Goal: Register for event/course

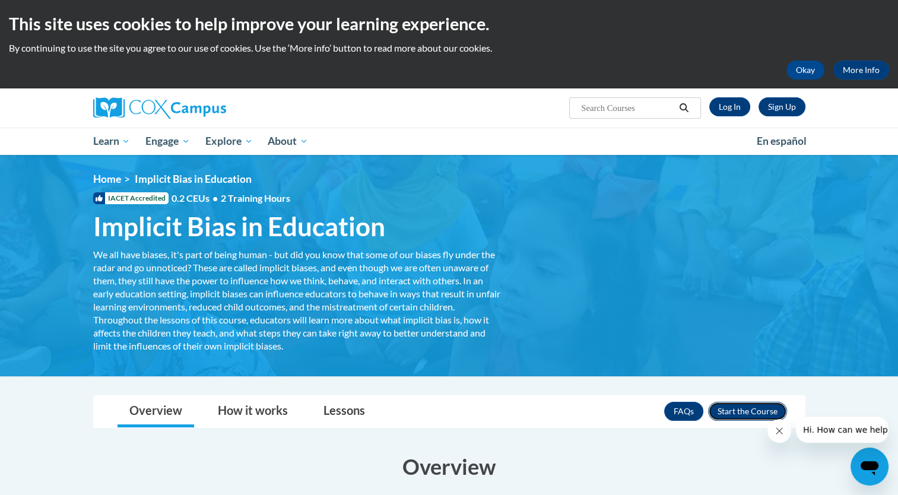
click at [731, 409] on button "Enroll" at bounding box center [747, 411] width 79 height 19
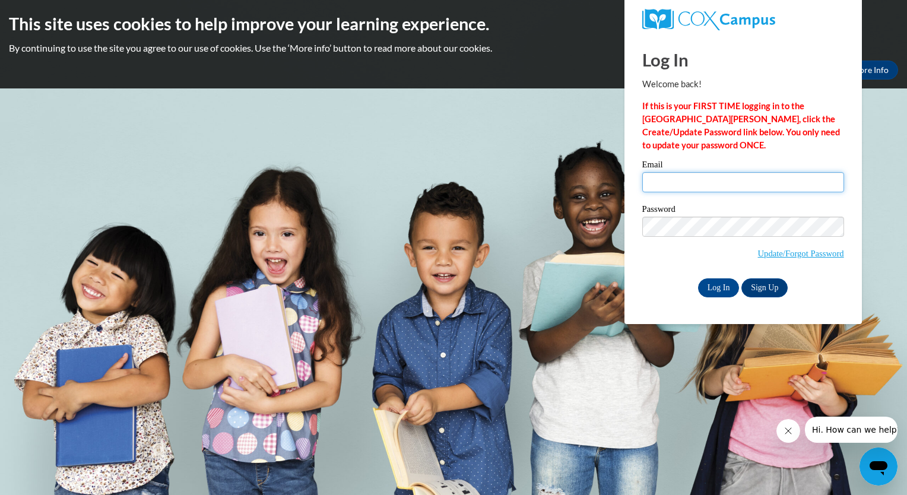
click at [660, 176] on input "Email" at bounding box center [743, 182] width 202 height 20
type input "e20212112@dekalbschoolsga.org"
click at [767, 287] on link "Sign Up" at bounding box center [764, 287] width 46 height 19
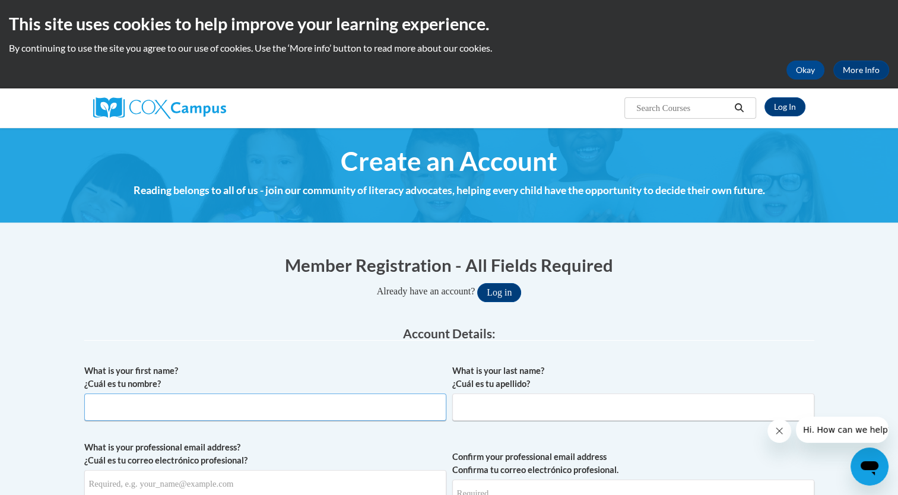
click at [128, 405] on input "What is your first name? ¿Cuál es tu nombre?" at bounding box center [265, 406] width 362 height 27
type input "brikti"
click at [475, 405] on input "What is your last name? ¿Cuál es tu apellido?" at bounding box center [633, 406] width 362 height 27
type input "ghid"
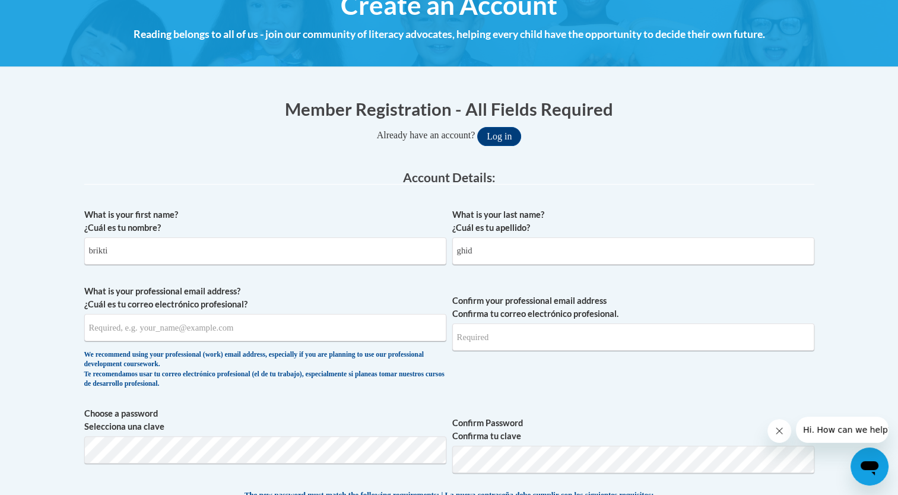
scroll to position [162, 0]
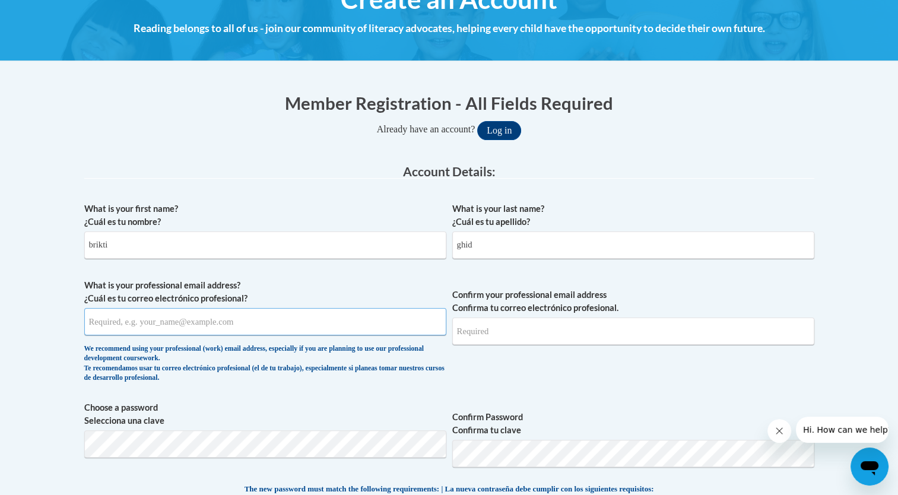
click at [231, 325] on input "What is your professional email address? ¿Cuál es tu correo electrónico profesi…" at bounding box center [265, 321] width 362 height 27
type input "r"
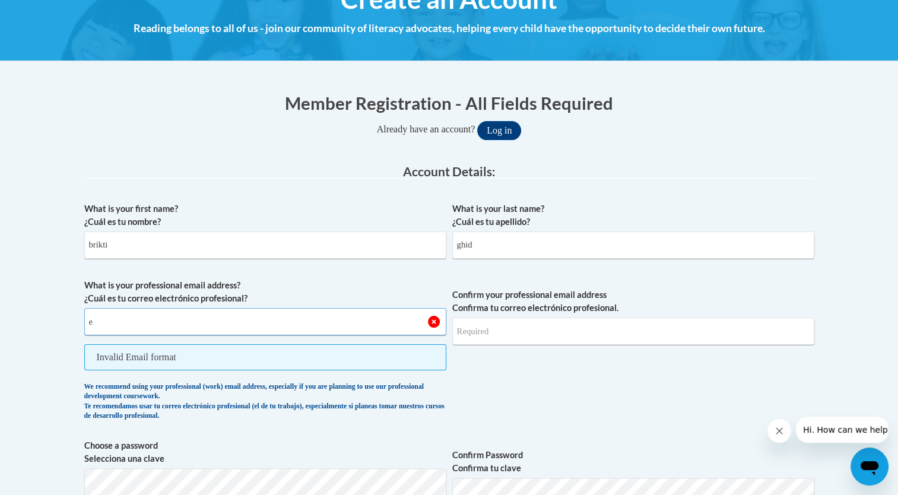
type input "e20212112@dekalbschoolsga.org"
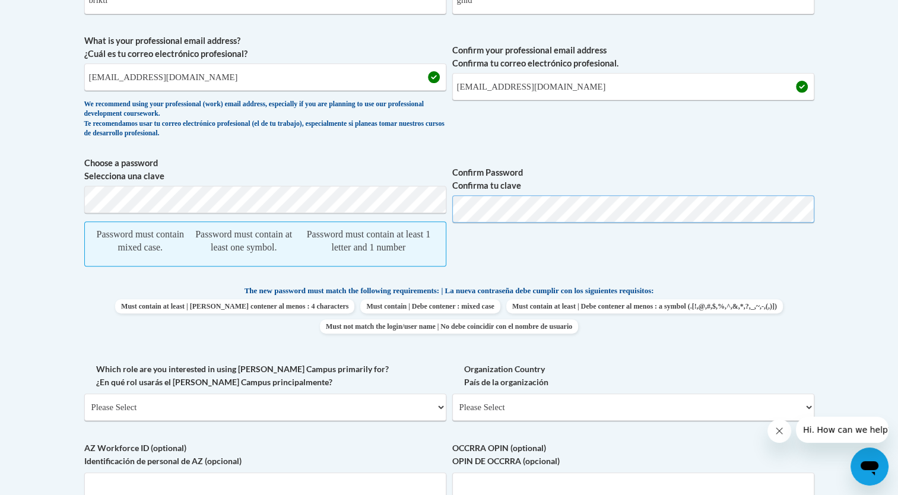
scroll to position [407, 0]
click at [440, 405] on select "Please Select College/University | Colegio/Universidad Community/Nonprofit Part…" at bounding box center [265, 406] width 362 height 27
select select "fbf2d438-af2f-41f8-98f1-81c410e29de3"
click at [84, 393] on select "Please Select College/University | Colegio/Universidad Community/Nonprofit Part…" at bounding box center [265, 406] width 362 height 27
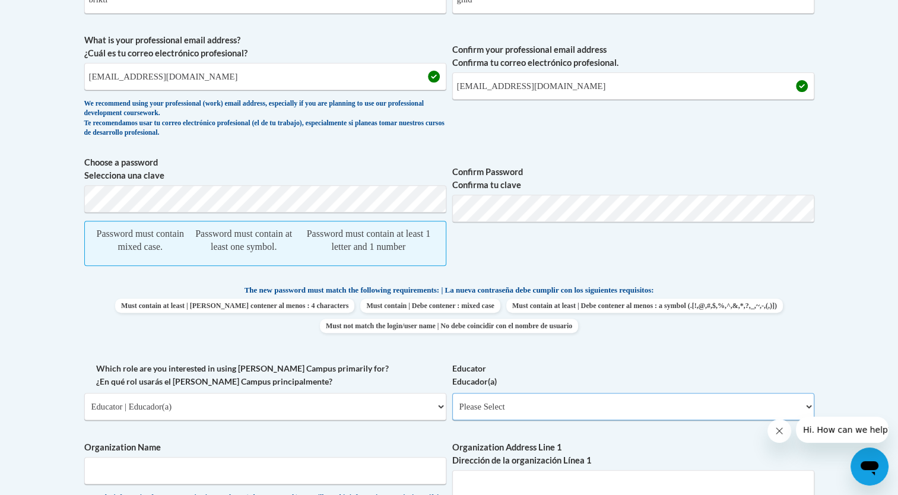
click at [805, 404] on select "Please Select Early Learning/Daycare Teacher/Family Home Care Provider | Maestr…" at bounding box center [633, 406] width 362 height 27
select select "11a86997-7122-4e2e-80c7-11975180ece4"
click at [452, 393] on select "Please Select Early Learning/Daycare Teacher/Family Home Care Provider | Maestr…" at bounding box center [633, 406] width 362 height 27
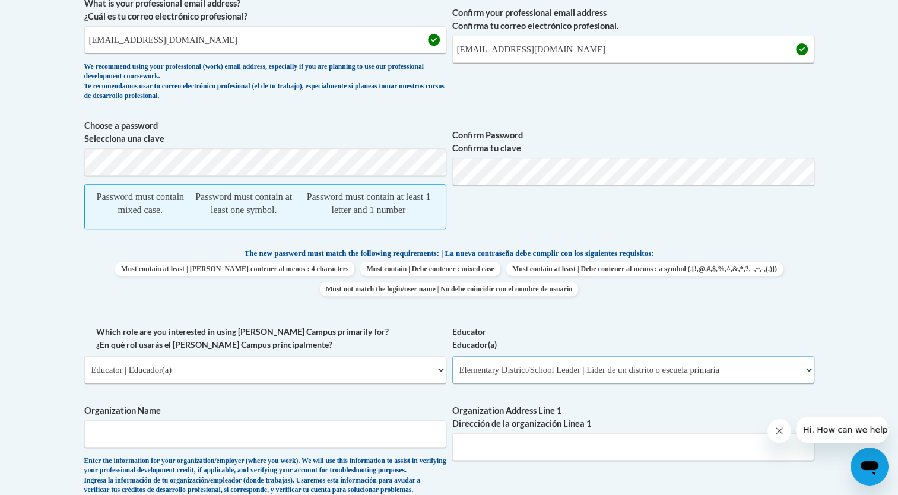
scroll to position [548, 0]
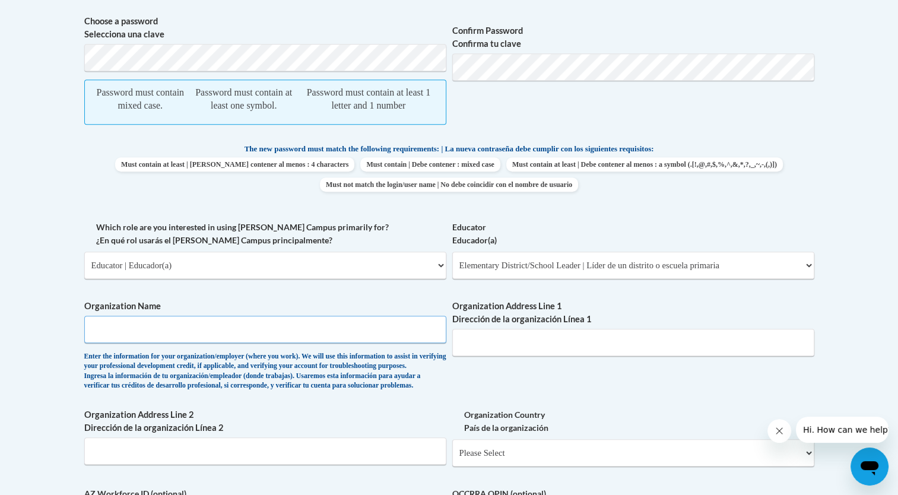
click at [130, 329] on input "Organization Name" at bounding box center [265, 329] width 362 height 27
type input "doraville united elementary"
click at [475, 342] on input "Organization Address Line 1 Dirección de la organización Línea 1" at bounding box center [633, 342] width 362 height 27
type input "doraville.ga"
click at [807, 466] on select "Please Select United States | Estados Unidos Outside of the United States | Fue…" at bounding box center [633, 452] width 362 height 27
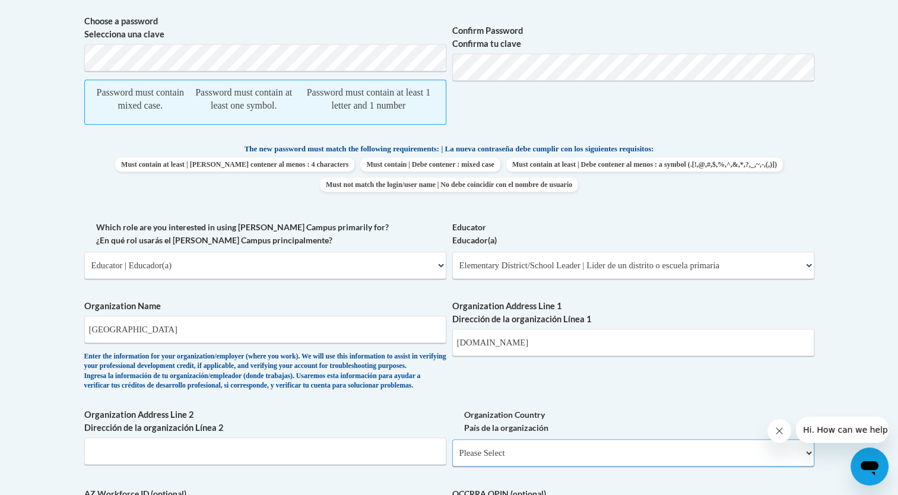
select select "ad49bcad-a171-4b2e-b99c-48b446064914"
click at [452, 458] on select "Please Select United States | Estados Unidos Outside of the United States | Fue…" at bounding box center [633, 452] width 362 height 27
select select
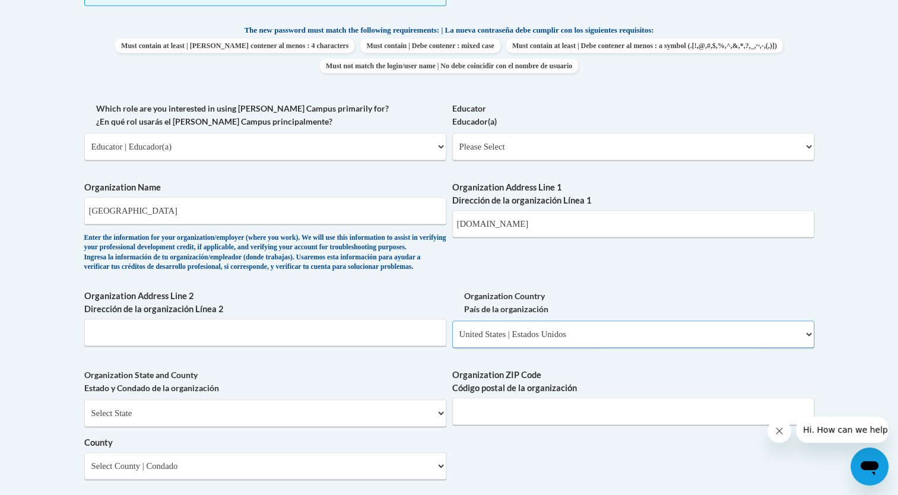
scroll to position [668, 0]
click at [146, 345] on input "Organization Address Line 2 Dirección de la organización Línea 2" at bounding box center [265, 330] width 362 height 27
type input "goergia"
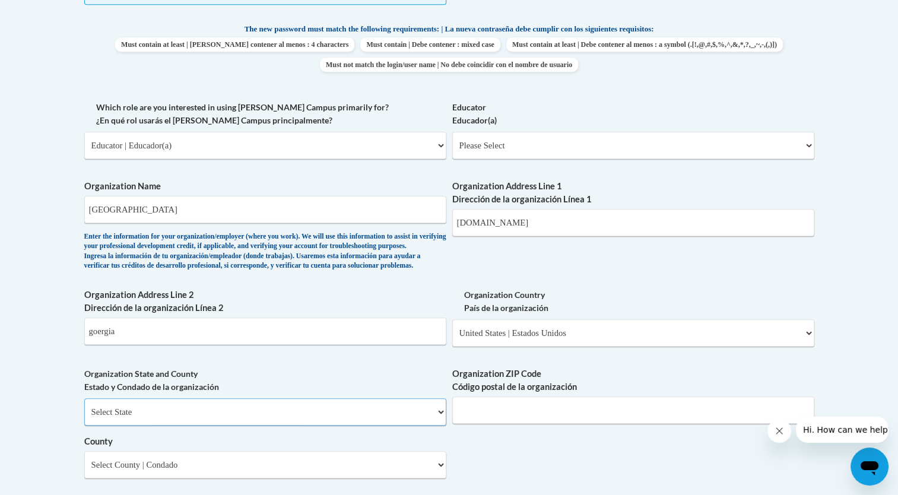
click at [93, 425] on select "Select State Alabama Alaska Arizona Arkansas California Colorado Connecticut De…" at bounding box center [265, 411] width 362 height 27
click at [84, 417] on select "Select State Alabama Alaska Arizona Arkansas California Colorado Connecticut De…" at bounding box center [265, 411] width 362 height 27
click at [437, 425] on select "Select State Alabama Alaska Arizona Arkansas California Colorado Connecticut De…" at bounding box center [265, 411] width 362 height 27
select select "Georgia"
click at [84, 417] on select "Select State Alabama Alaska Arizona Arkansas California Colorado Connecticut De…" at bounding box center [265, 411] width 362 height 27
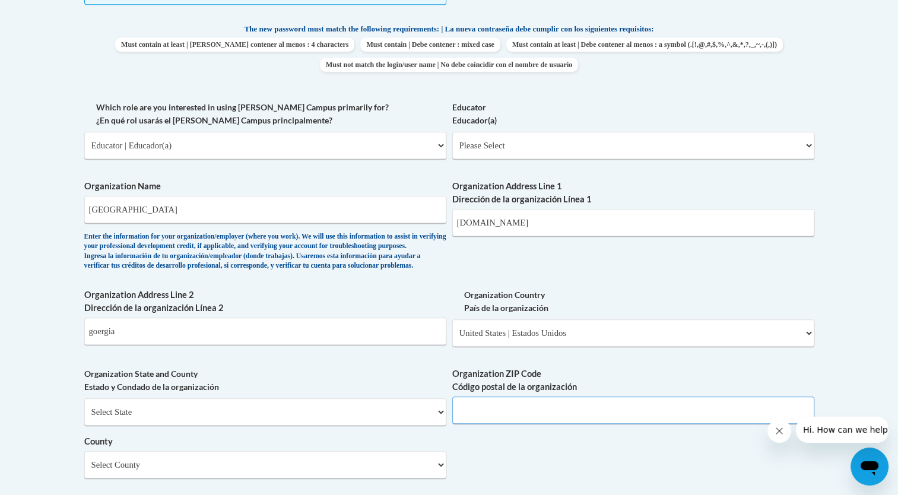
click at [672, 424] on input "Organization ZIP Code Código postal de la organización" at bounding box center [633, 409] width 362 height 27
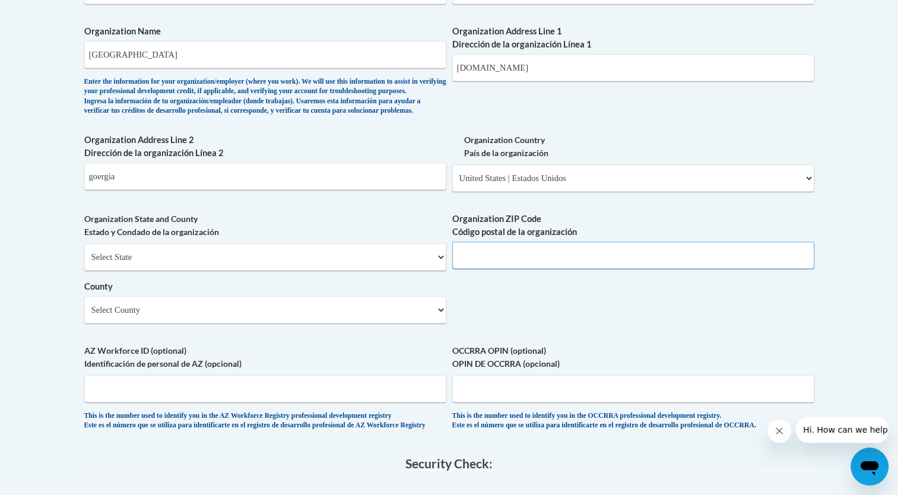
scroll to position [825, 0]
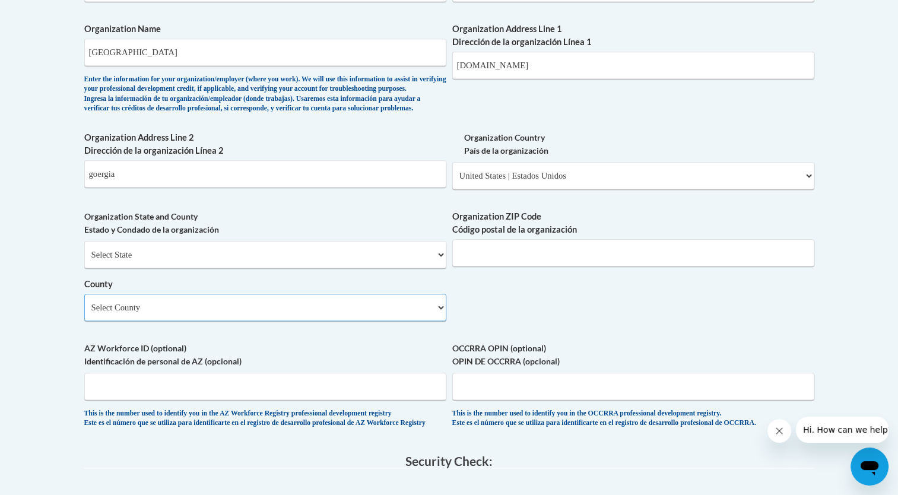
click at [437, 321] on select "Select County Appling Atkinson Bacon Baker Baldwin Banks Barrow Bartow Ben Hill…" at bounding box center [265, 307] width 362 height 27
select select "DeKalb"
click at [84, 313] on select "Select County Appling Atkinson Bacon Baker Baldwin Banks Barrow Bartow Ben Hill…" at bounding box center [265, 307] width 362 height 27
click at [204, 400] on input "AZ Workforce ID (optional) Identificación de personal de AZ (opcional)" at bounding box center [265, 386] width 362 height 27
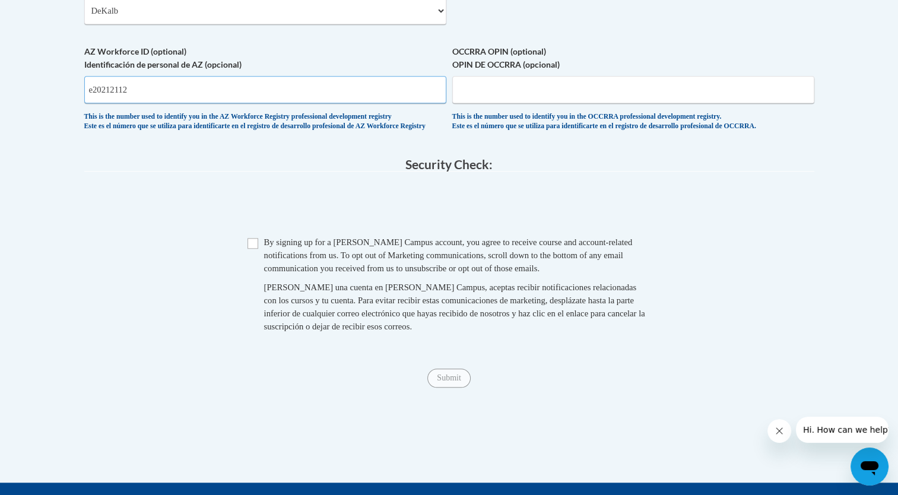
scroll to position [1123, 0]
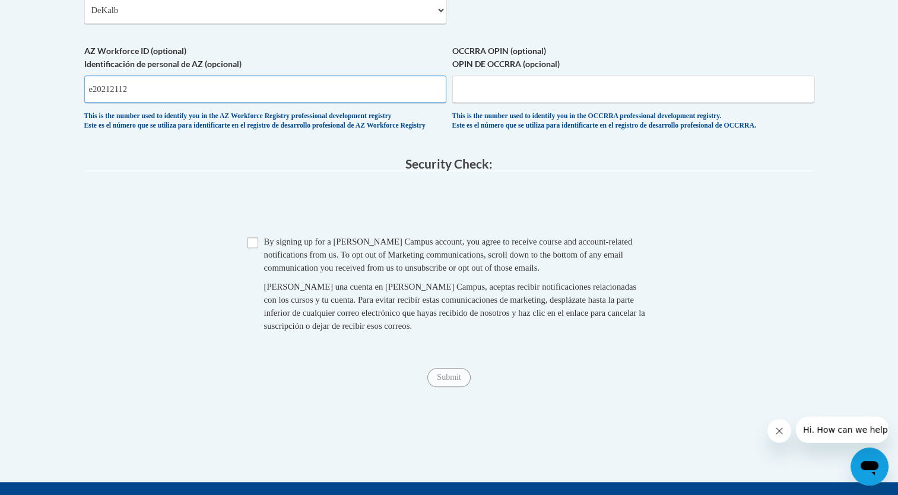
type input "e20212112"
click at [249, 248] on input "Checkbox" at bounding box center [252, 242] width 11 height 11
checkbox input "true"
click at [446, 381] on span "Submit" at bounding box center [448, 375] width 43 height 9
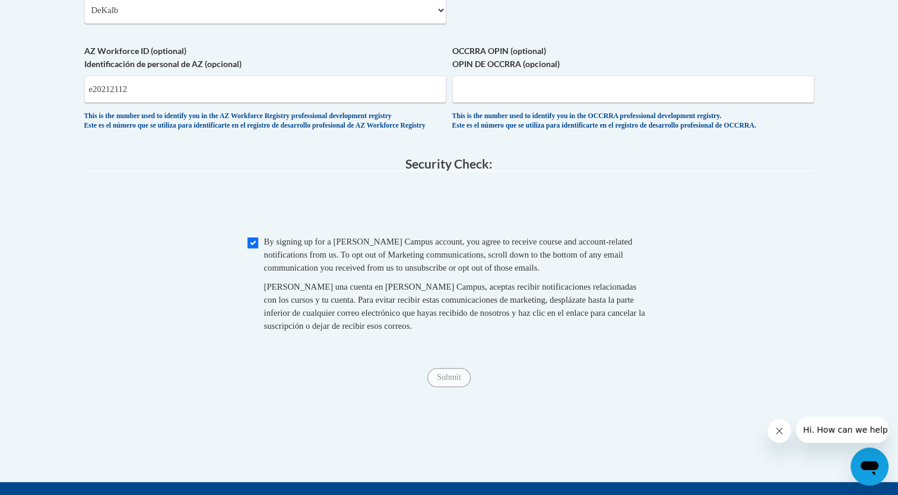
click at [446, 381] on span "Submit" at bounding box center [448, 375] width 43 height 9
drag, startPoint x: 446, startPoint y: 405, endPoint x: 443, endPoint y: 415, distance: 11.1
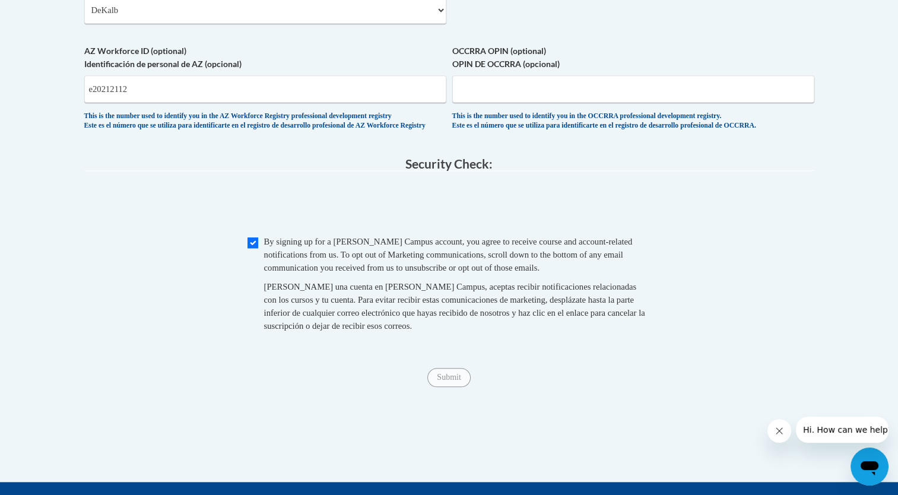
click at [447, 381] on span "Submit" at bounding box center [448, 375] width 43 height 9
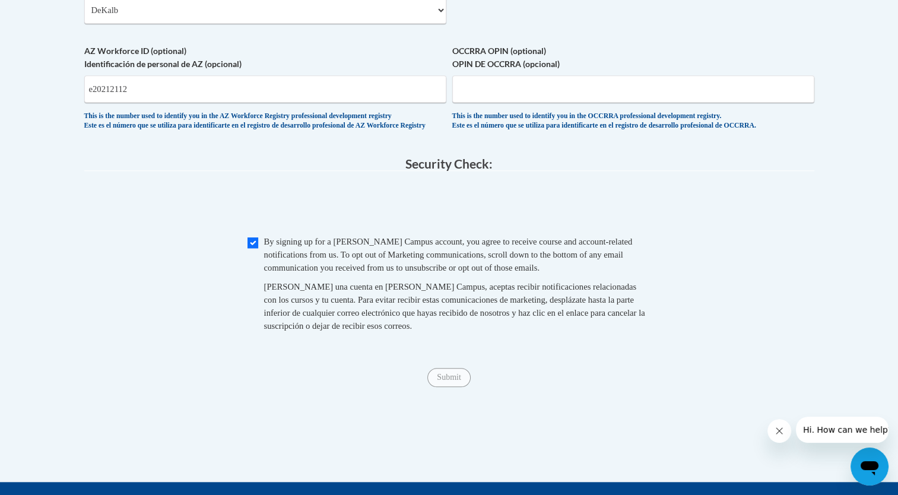
drag, startPoint x: 447, startPoint y: 405, endPoint x: 545, endPoint y: 225, distance: 204.7
click at [542, 103] on input "OCCRRA OPIN (optional) OPIN DE OCCRRA (opcional)" at bounding box center [633, 88] width 362 height 27
type input "n/a"
click at [442, 381] on span "Submit" at bounding box center [448, 375] width 43 height 9
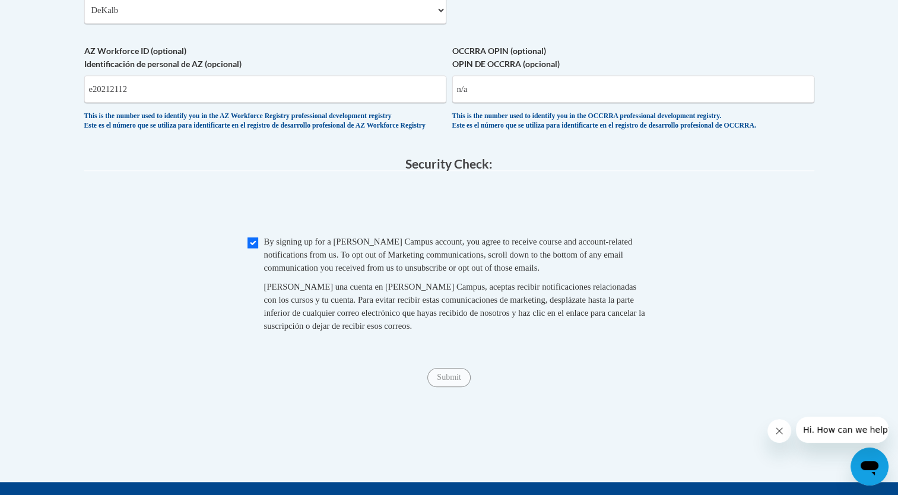
click at [442, 381] on span "Submit" at bounding box center [448, 375] width 43 height 9
drag, startPoint x: 442, startPoint y: 407, endPoint x: 573, endPoint y: 51, distance: 379.4
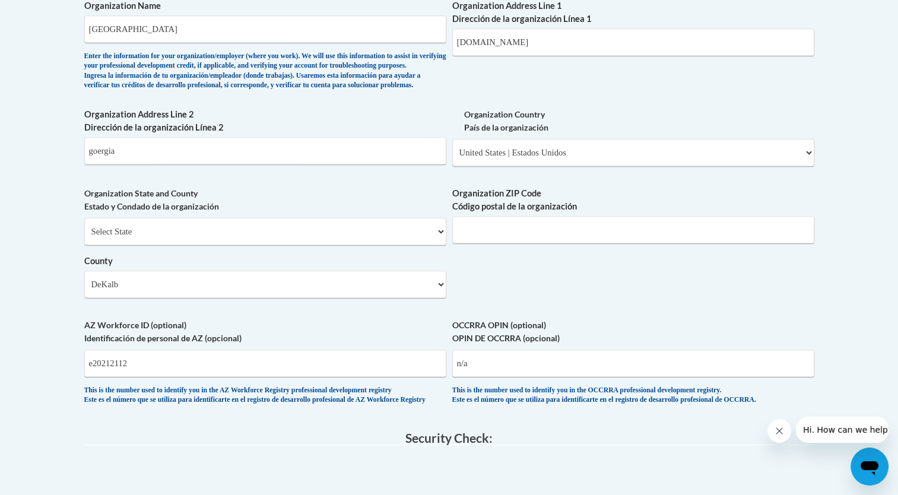
scroll to position [848, 0]
click at [519, 244] on input "Organization ZIP Code Código postal de la organización" at bounding box center [633, 230] width 362 height 27
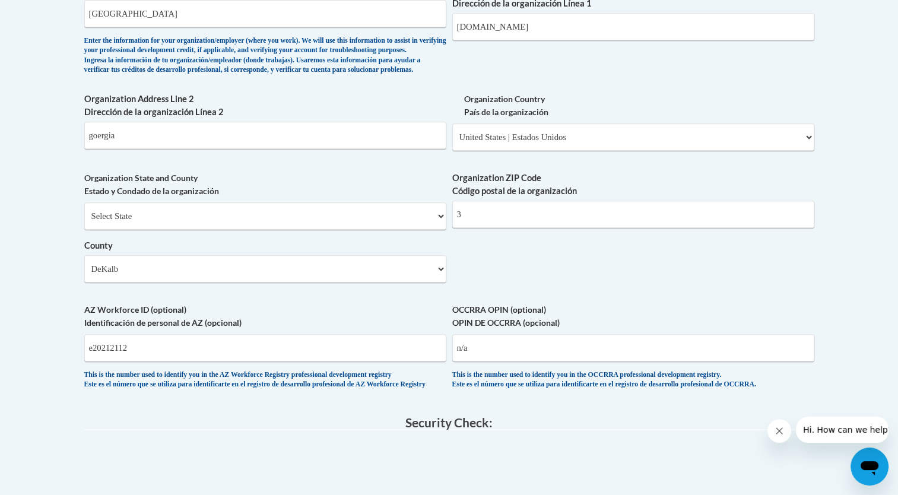
scroll to position [864, 0]
click at [486, 228] on input "3" at bounding box center [633, 214] width 362 height 27
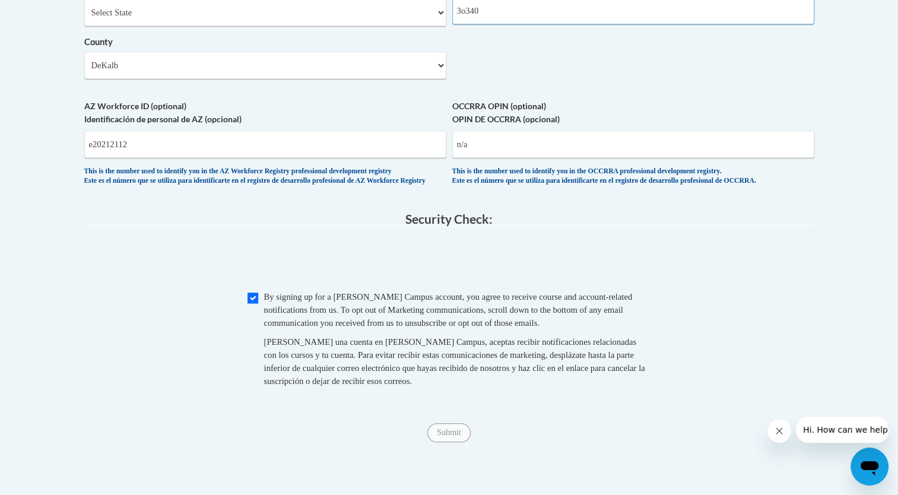
scroll to position [1069, 0]
type input "3o340"
click at [446, 435] on span "Submit" at bounding box center [448, 429] width 43 height 9
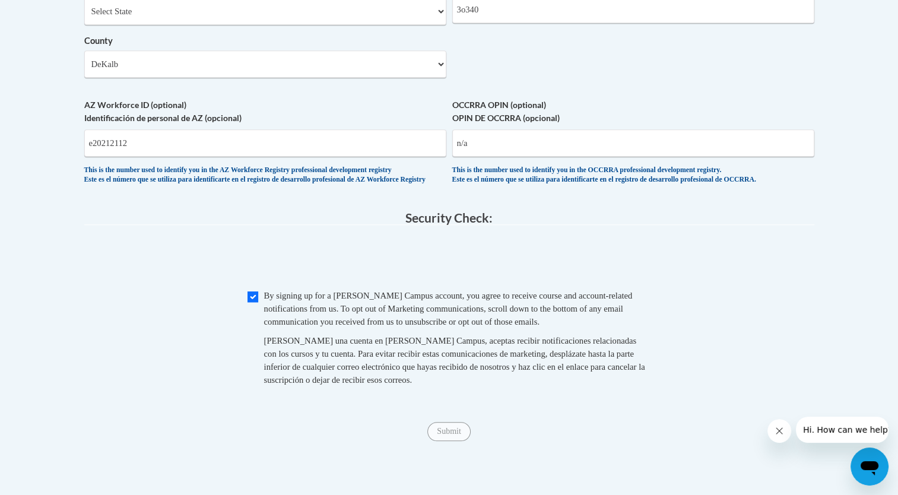
click at [446, 435] on span "Submit" at bounding box center [448, 429] width 43 height 9
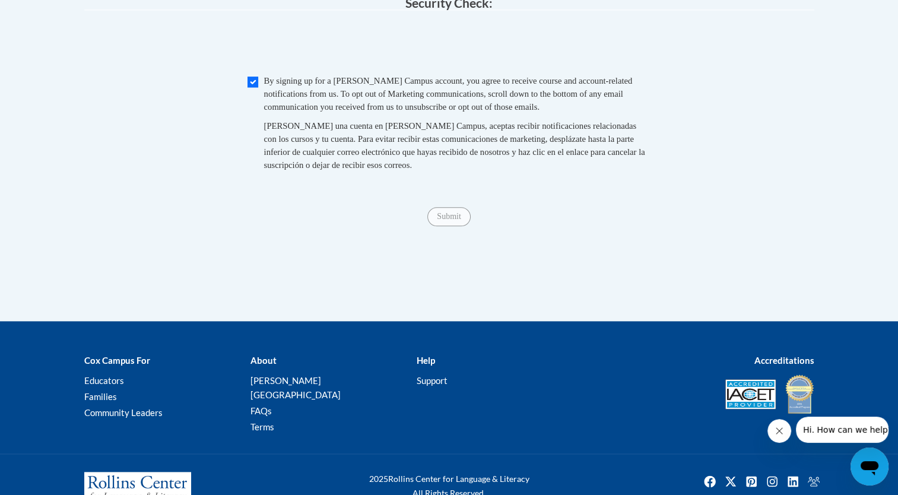
scroll to position [1333, 0]
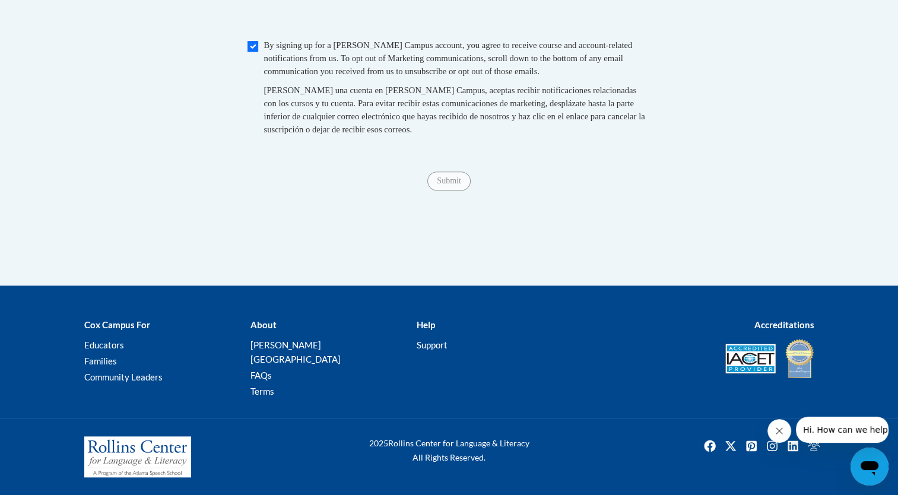
click at [453, 185] on span "Submit" at bounding box center [448, 179] width 43 height 9
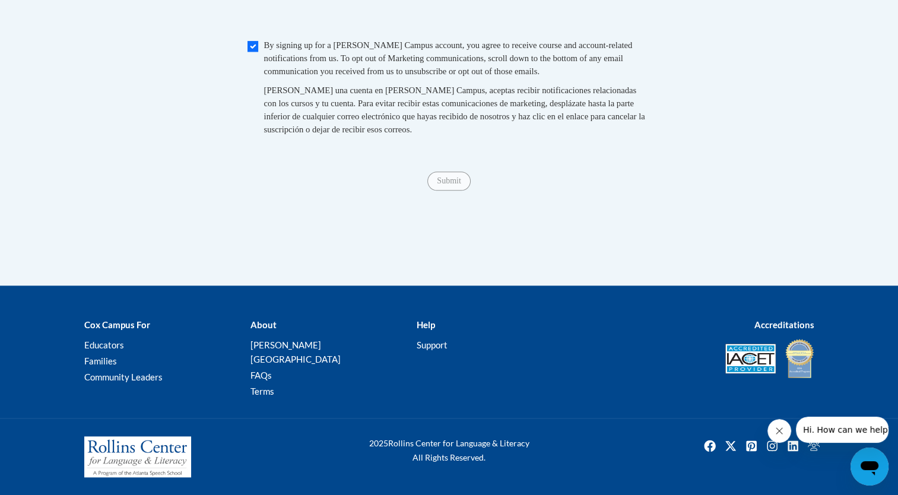
click at [453, 185] on span "Submit" at bounding box center [448, 179] width 43 height 9
click at [455, 185] on span "Submit" at bounding box center [448, 179] width 43 height 9
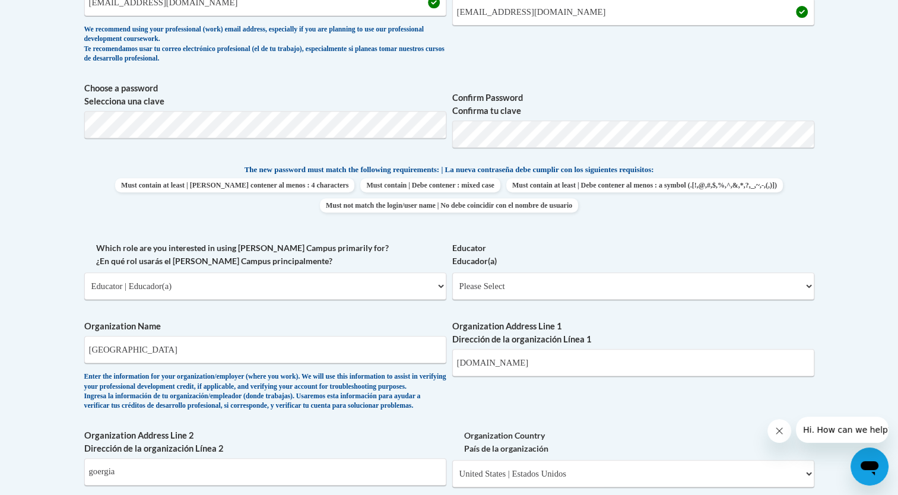
scroll to position [482, 0]
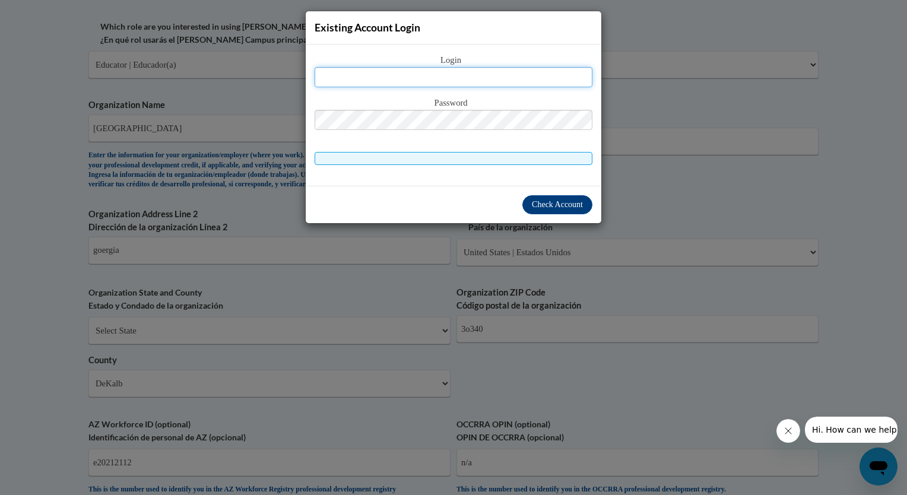
click at [454, 75] on input "text" at bounding box center [453, 77] width 278 height 20
type input "e20212112@dekalbschoolsga.org"
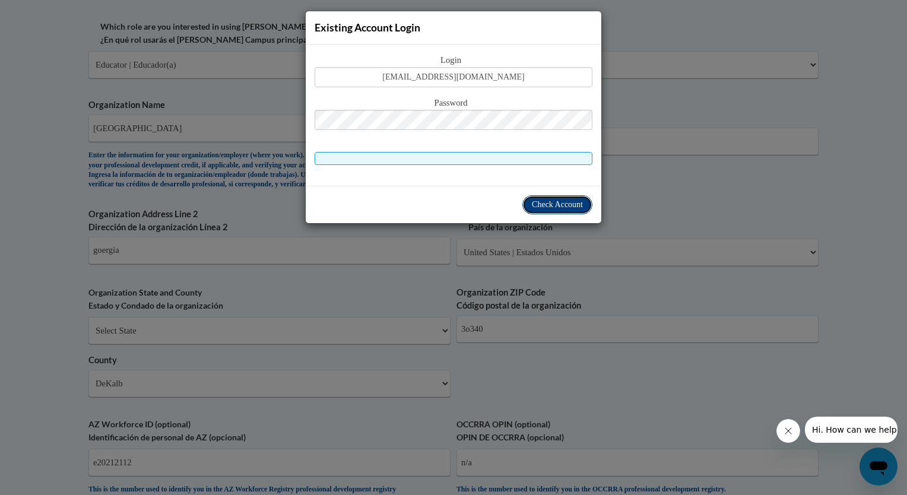
click at [551, 208] on span "Check Account" at bounding box center [557, 204] width 51 height 9
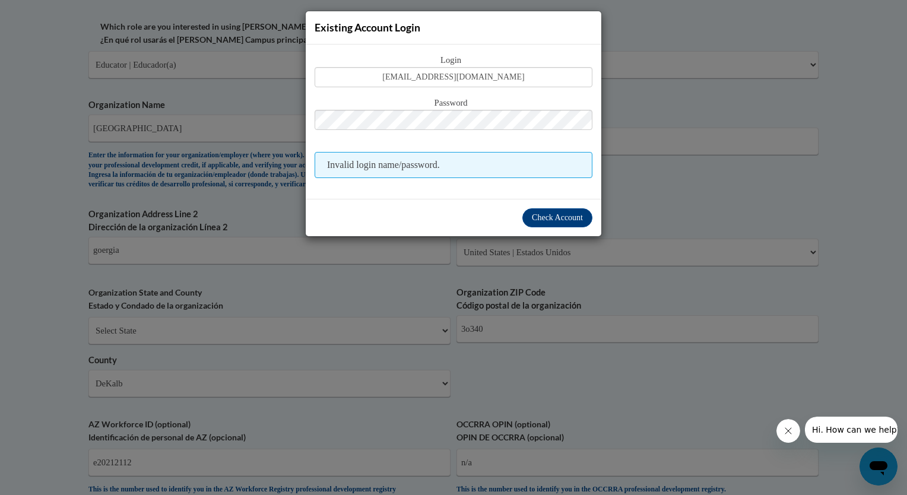
click at [435, 160] on span "Invalid login name/password." at bounding box center [453, 165] width 278 height 26
drag, startPoint x: 470, startPoint y: 158, endPoint x: 460, endPoint y: 163, distance: 10.6
click at [460, 163] on span "Invalid login name/password." at bounding box center [453, 165] width 278 height 26
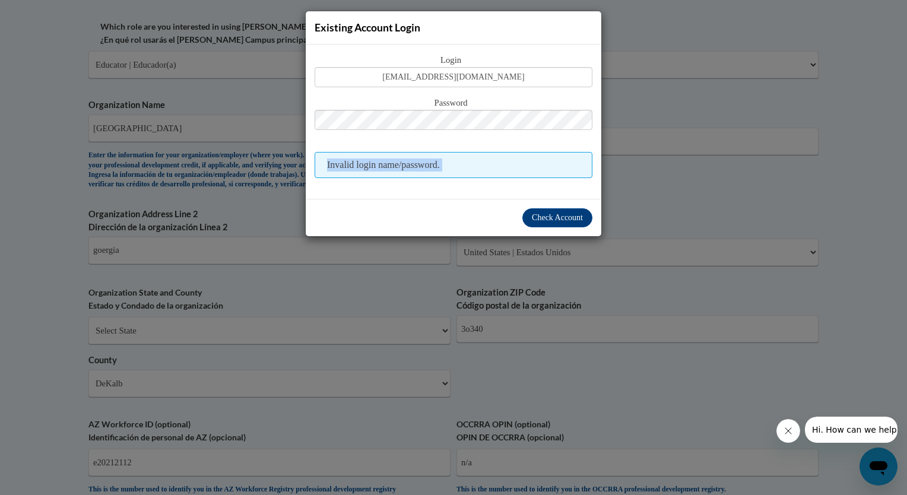
click at [460, 163] on span "Invalid login name/password." at bounding box center [453, 165] width 278 height 26
click at [463, 163] on span "Invalid login name/password." at bounding box center [453, 165] width 278 height 26
click at [457, 160] on span "Invalid login name/password." at bounding box center [453, 165] width 278 height 26
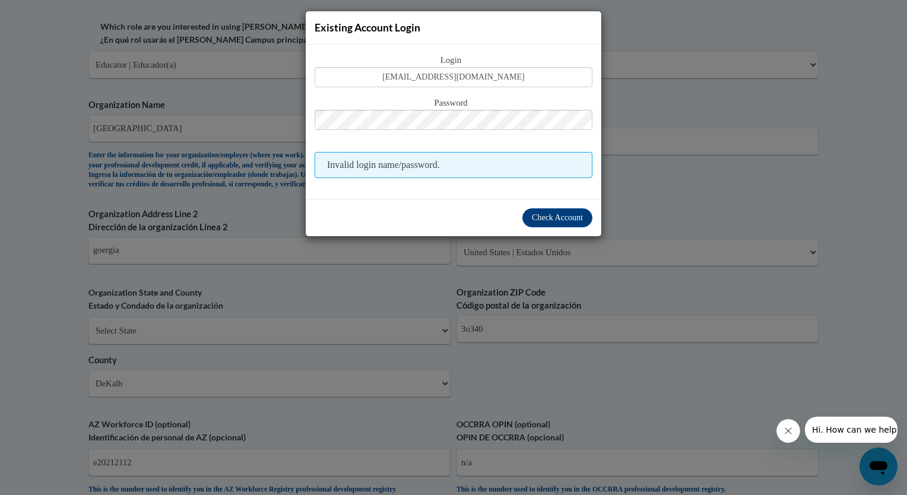
click at [457, 160] on span "Invalid login name/password." at bounding box center [453, 165] width 278 height 26
click at [438, 163] on span "Invalid login name/password." at bounding box center [453, 165] width 278 height 26
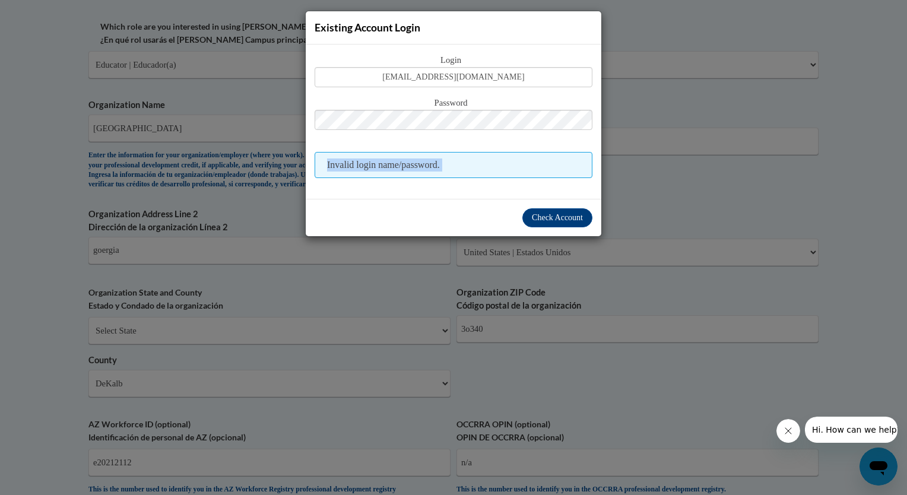
click at [438, 163] on span "Invalid login name/password." at bounding box center [453, 165] width 278 height 26
drag, startPoint x: 438, startPoint y: 163, endPoint x: 465, endPoint y: 164, distance: 26.7
click at [465, 164] on span "Invalid login name/password." at bounding box center [453, 165] width 278 height 26
click at [554, 218] on span "Check Account" at bounding box center [557, 217] width 51 height 9
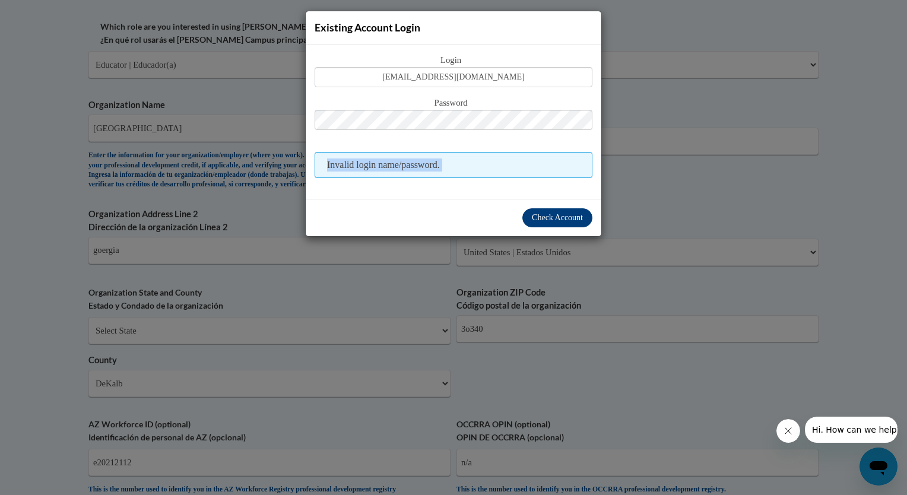
click at [554, 218] on span "Check Account" at bounding box center [557, 217] width 51 height 9
drag, startPoint x: 554, startPoint y: 218, endPoint x: 557, endPoint y: 240, distance: 22.2
click at [557, 240] on div "Existing Account Login Login e20212112@dekalbschoolsga.org Password Invalid log…" at bounding box center [453, 247] width 907 height 495
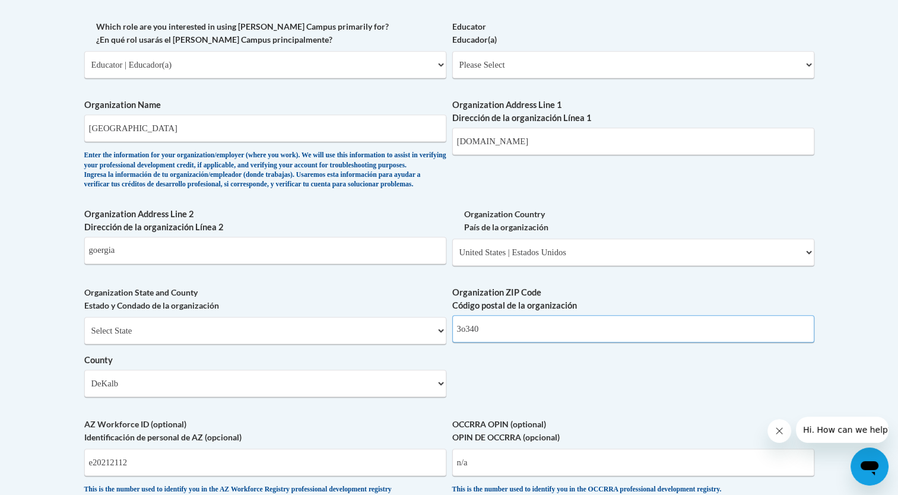
click at [464, 342] on input "3o340" at bounding box center [633, 328] width 362 height 27
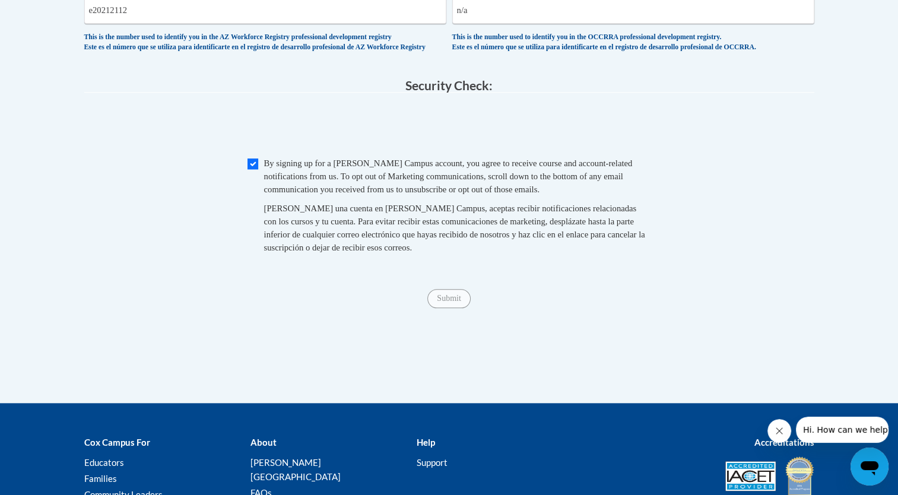
scroll to position [1157, 0]
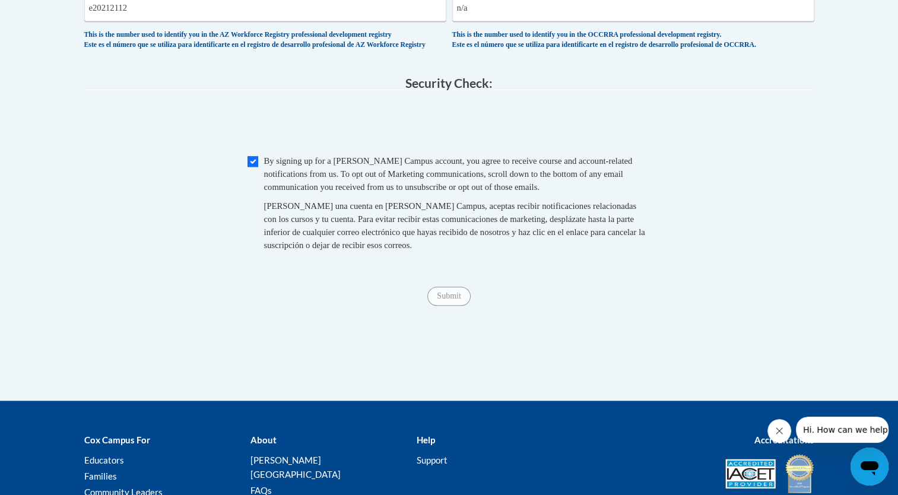
type input "30340"
click at [444, 306] on input "Submit" at bounding box center [448, 296] width 43 height 19
click at [134, 21] on input "e20212112" at bounding box center [265, 7] width 362 height 27
click at [703, 90] on legend "Security Check:" at bounding box center [449, 84] width 730 height 14
click at [497, 21] on input "n/a" at bounding box center [633, 7] width 362 height 27
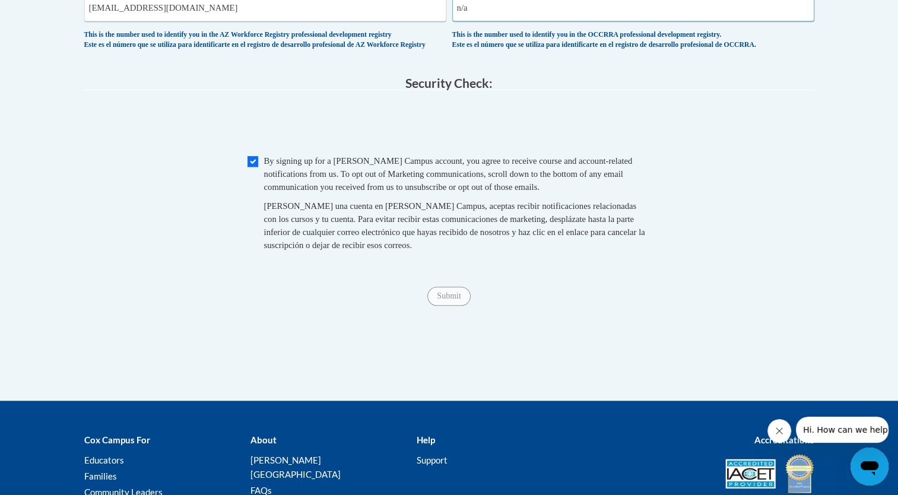
click at [497, 21] on input "n/a" at bounding box center [633, 7] width 362 height 27
drag, startPoint x: 497, startPoint y: 22, endPoint x: 244, endPoint y: 53, distance: 254.7
click at [221, 21] on input "e20212112@dekalbschoolsga.org" at bounding box center [265, 7] width 362 height 27
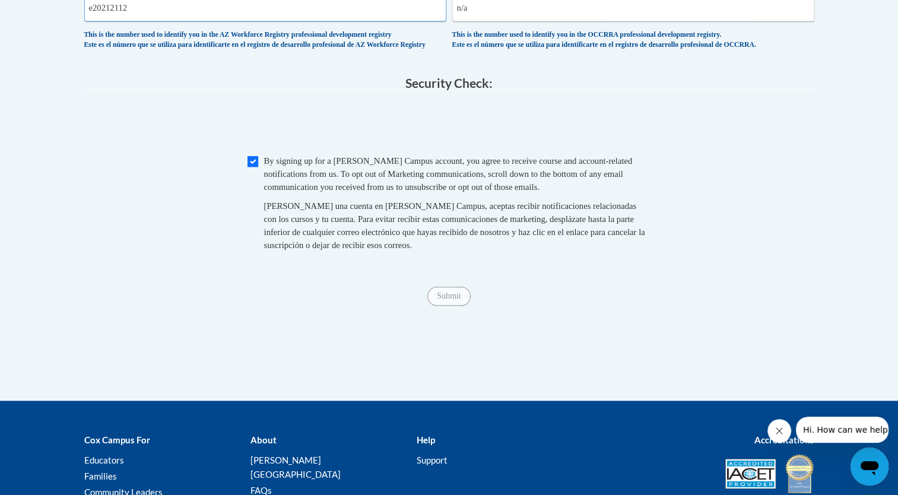
type input "e20212112"
click at [477, 21] on input "n/a" at bounding box center [633, 7] width 362 height 27
click at [468, 21] on input "n/a20212112" at bounding box center [633, 7] width 362 height 27
type input "e20212112"
click at [442, 306] on input "Submit" at bounding box center [448, 296] width 43 height 19
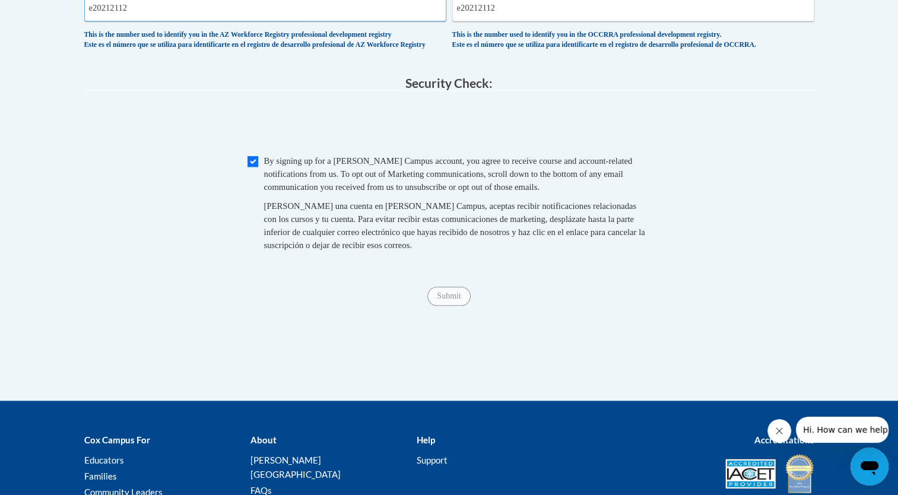
click at [138, 21] on input "e20212112" at bounding box center [265, 7] width 362 height 27
type input "e"
click at [520, 21] on input "e20212112" at bounding box center [633, 7] width 362 height 27
type input "e"
click at [446, 306] on input "Submit" at bounding box center [448, 296] width 43 height 19
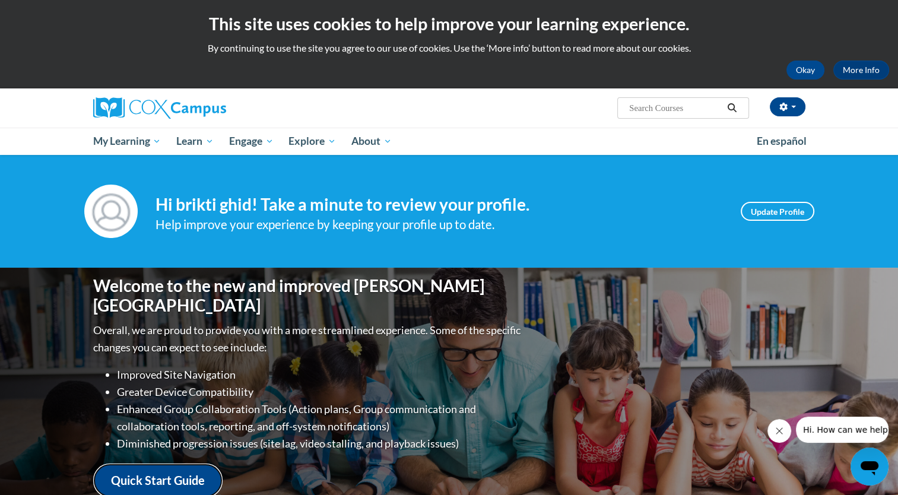
click at [163, 474] on link "Quick Start Guide" at bounding box center [157, 480] width 129 height 34
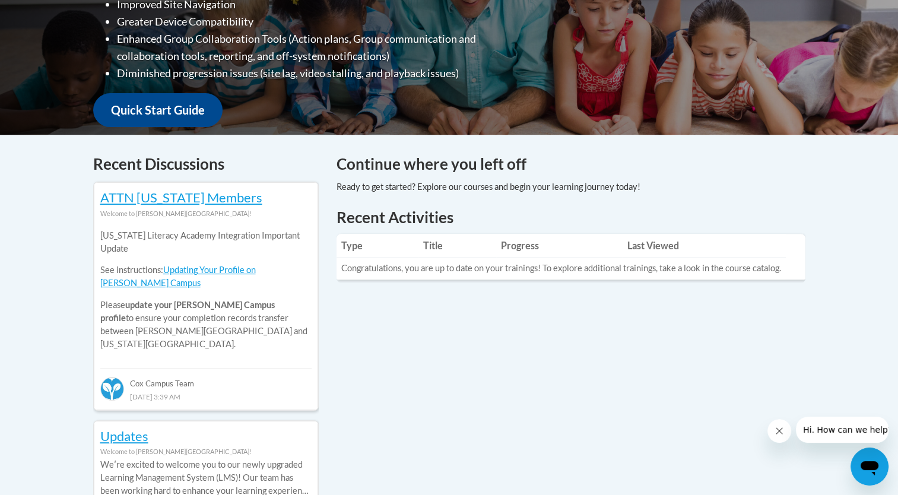
scroll to position [371, 0]
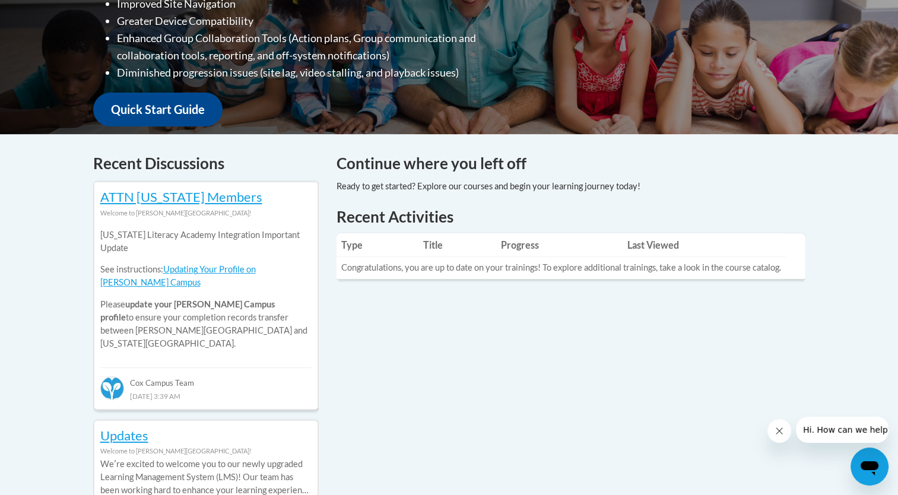
click at [126, 444] on div "Welcome to Cox Campus!" at bounding box center [205, 450] width 211 height 13
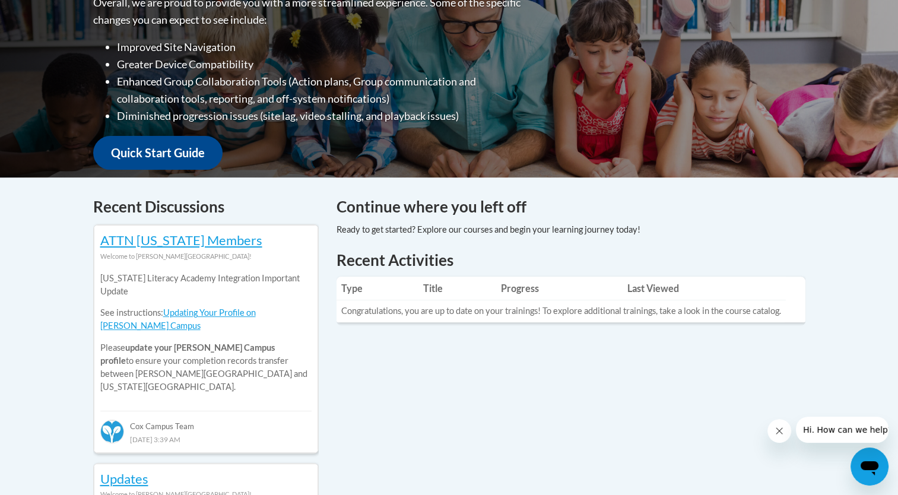
scroll to position [328, 0]
click at [623, 69] on div "Welcome to the new and improved Cox Campus Overall, we are proud to provide you…" at bounding box center [449, 58] width 748 height 237
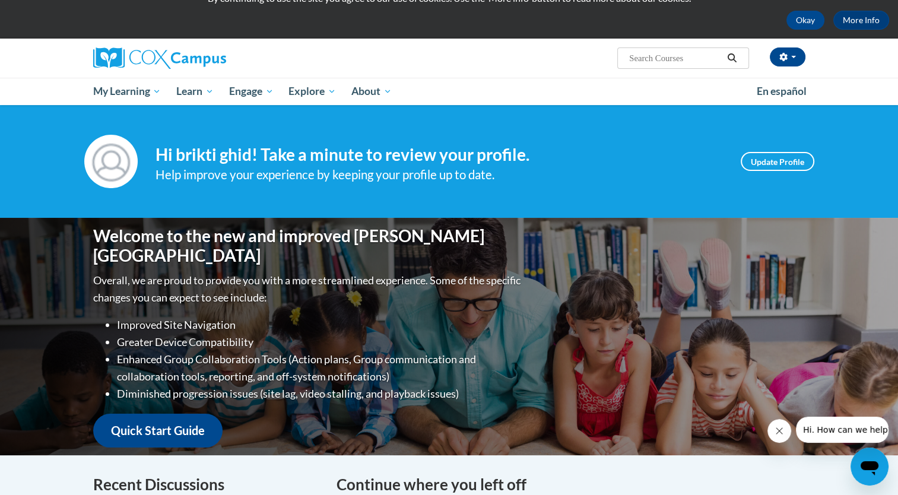
scroll to position [0, 0]
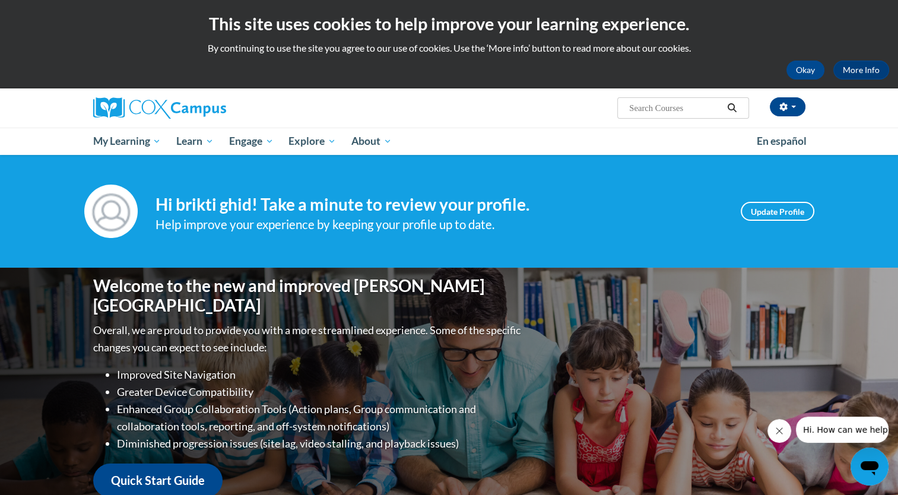
click at [582, 113] on div "brikti ghid (Eastern Daylight Time GMT-0400 ) My Profile Inbox My Transcripts L…" at bounding box center [571, 103] width 487 height 30
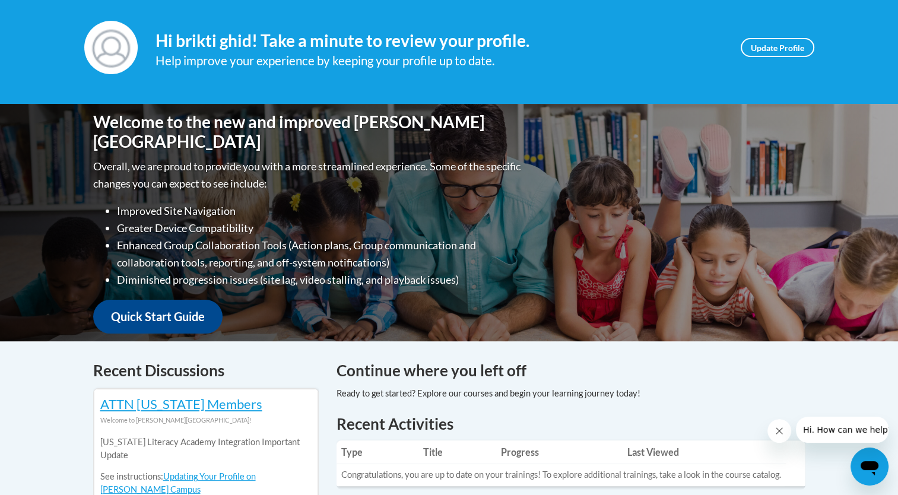
scroll to position [165, 0]
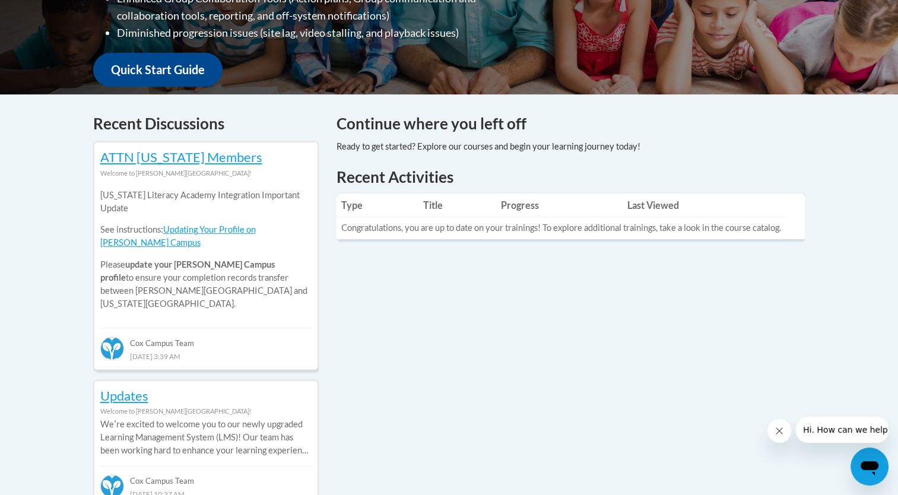
scroll to position [412, 0]
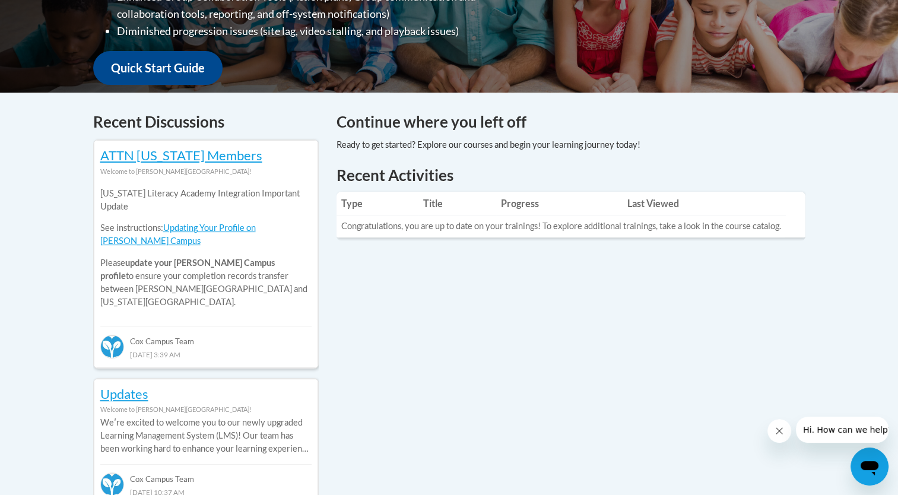
click at [840, 284] on div "Your profile Hi brikti ghid! Take a minute to review your profile. Help improve…" at bounding box center [449, 401] width 898 height 1319
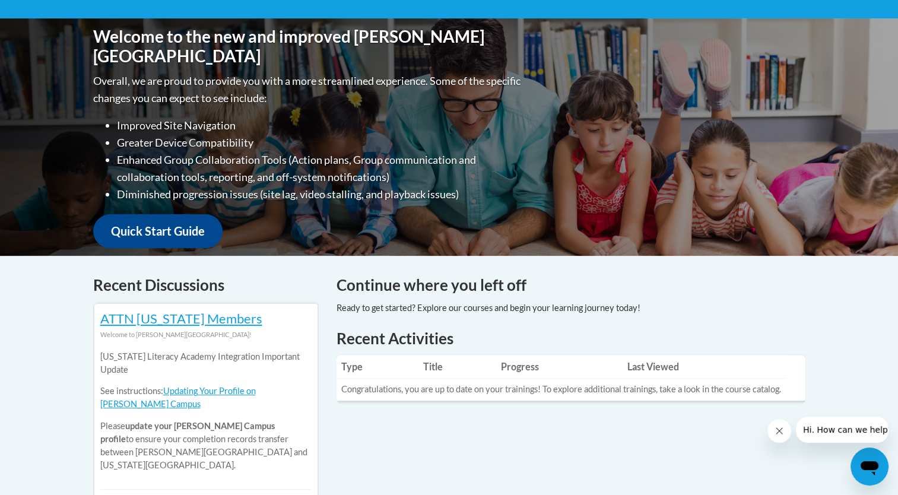
scroll to position [52, 0]
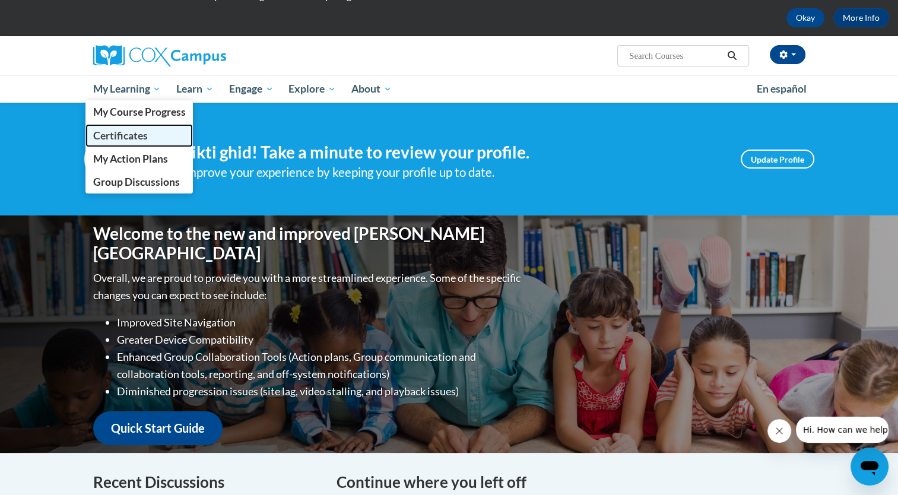
click at [138, 129] on span "Certificates" at bounding box center [120, 135] width 55 height 12
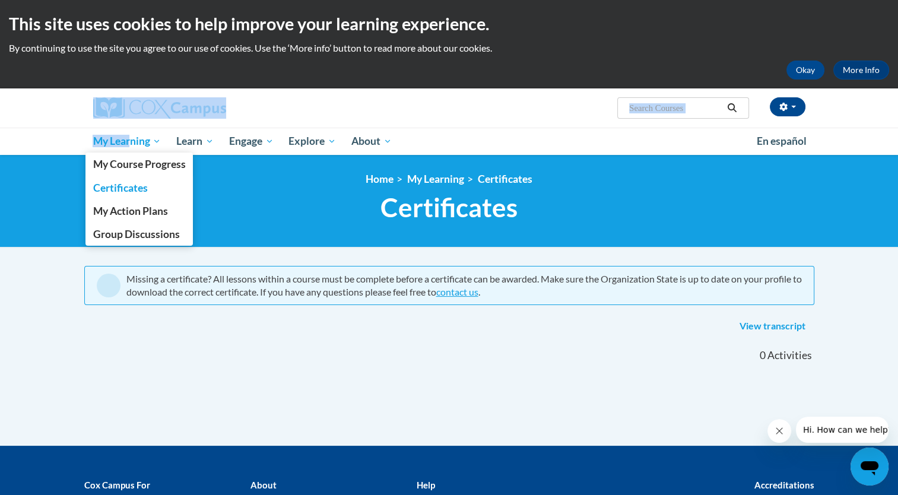
drag, startPoint x: 129, startPoint y: 87, endPoint x: 131, endPoint y: 141, distance: 54.0
click at [131, 141] on body "This site uses cookies to help improve your learning experience. By continuing …" at bounding box center [449, 328] width 898 height 656
drag, startPoint x: 131, startPoint y: 141, endPoint x: 126, endPoint y: 132, distance: 10.6
drag, startPoint x: 126, startPoint y: 132, endPoint x: 102, endPoint y: 166, distance: 42.1
click at [102, 166] on span "My Course Progress" at bounding box center [139, 164] width 93 height 12
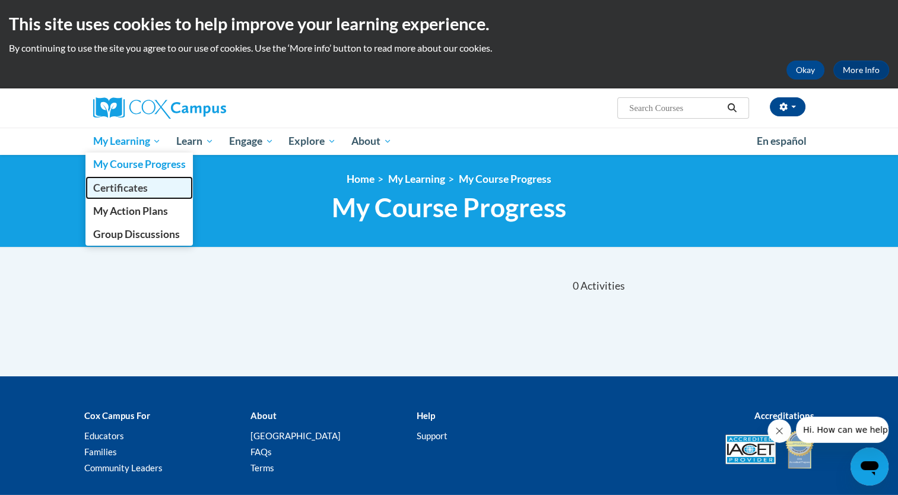
click at [131, 188] on span "Certificates" at bounding box center [120, 188] width 55 height 12
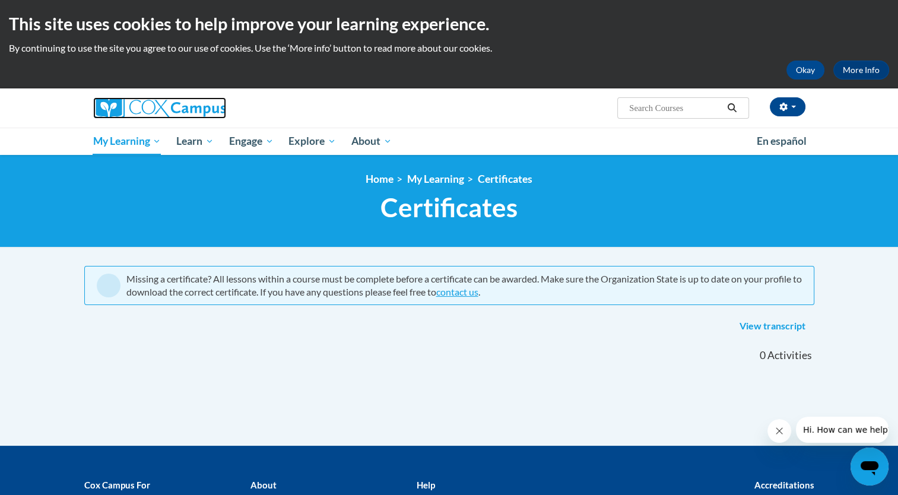
click at [188, 108] on img at bounding box center [159, 107] width 133 height 21
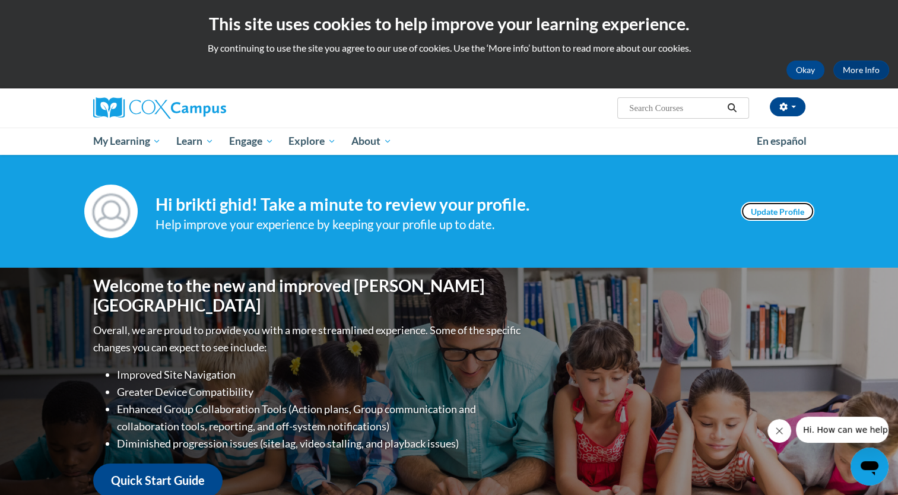
click at [783, 212] on link "Update Profile" at bounding box center [778, 211] width 74 height 19
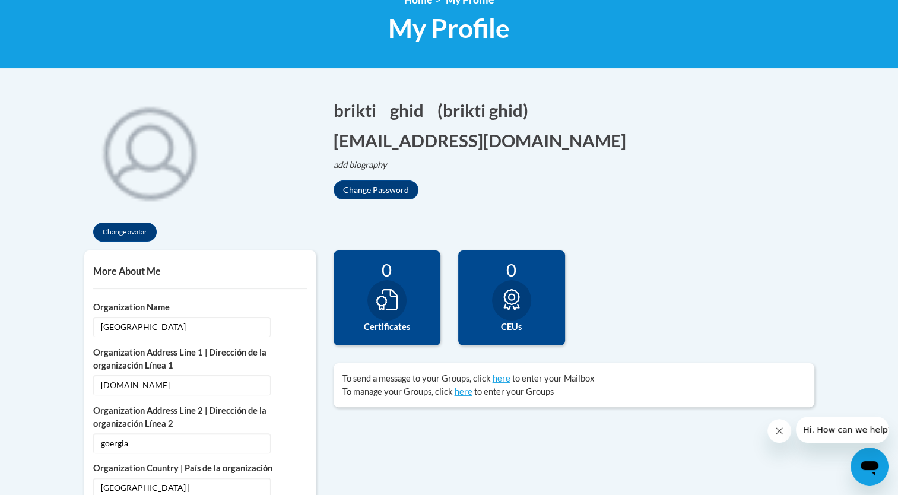
scroll to position [180, 0]
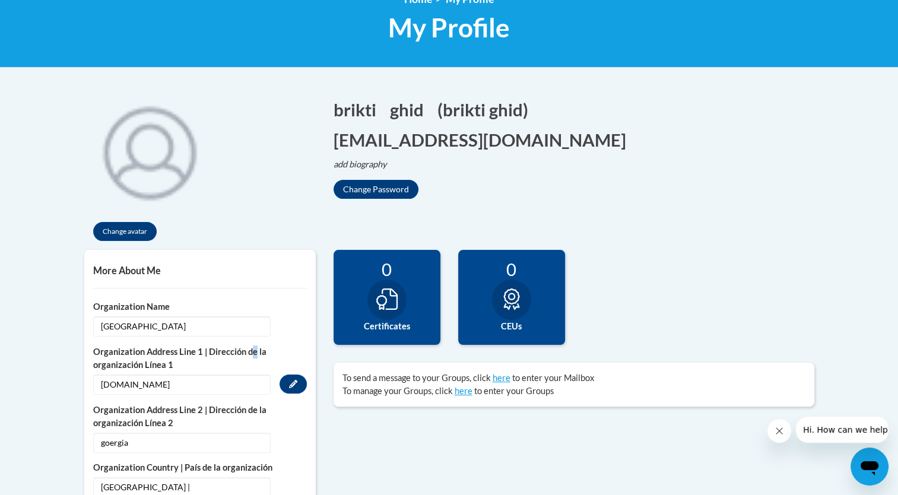
drag, startPoint x: 189, startPoint y: 326, endPoint x: 255, endPoint y: 347, distance: 69.1
click at [255, 347] on label "Organization Address Line 1 | Dirección de la organización Línea 1" at bounding box center [200, 358] width 214 height 26
click at [126, 301] on label "Organization Name" at bounding box center [200, 306] width 214 height 13
click at [297, 329] on button "Edit" at bounding box center [292, 325] width 27 height 19
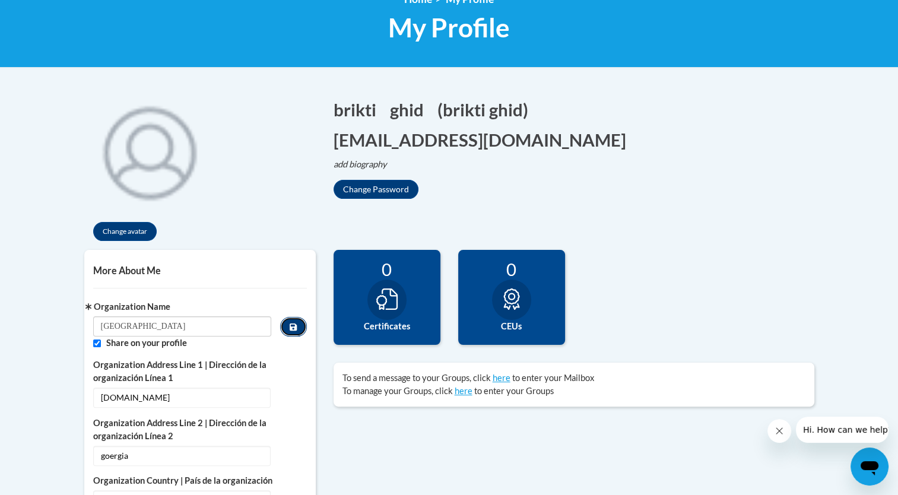
click at [294, 331] on button "Custom profile fields" at bounding box center [293, 327] width 26 height 20
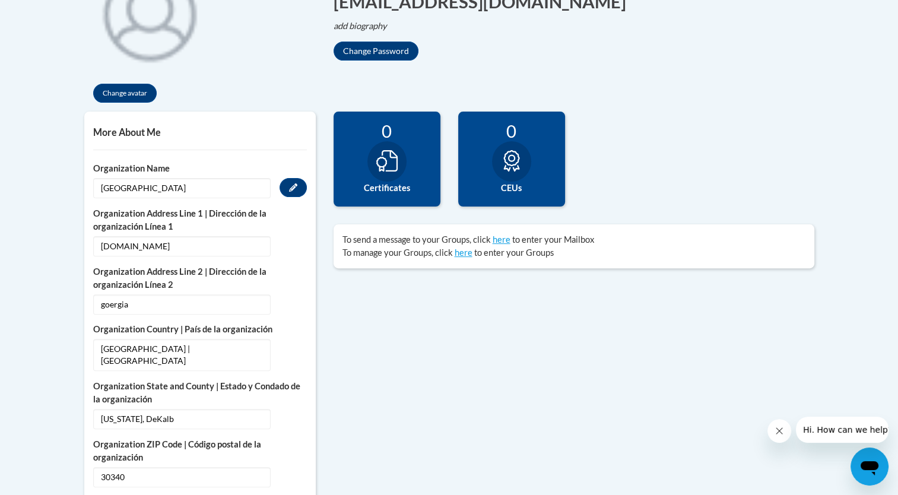
scroll to position [343, 0]
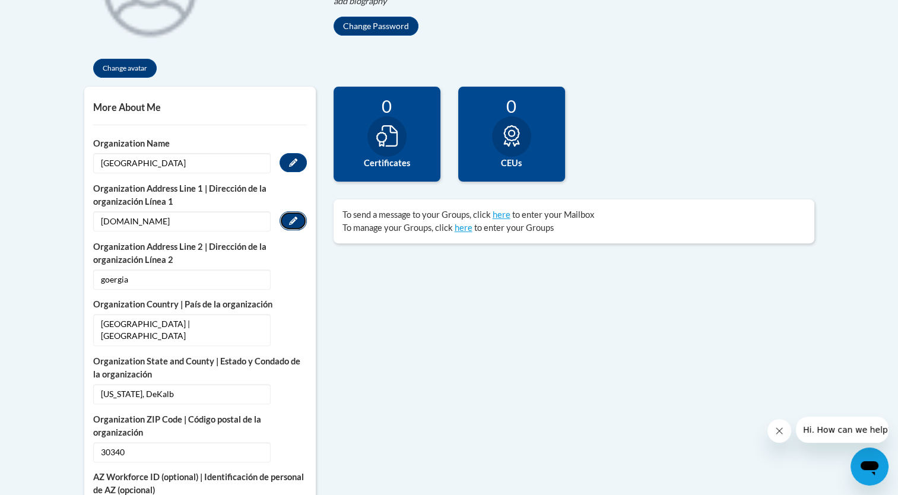
click at [291, 219] on icon "Custom profile fields" at bounding box center [293, 221] width 8 height 8
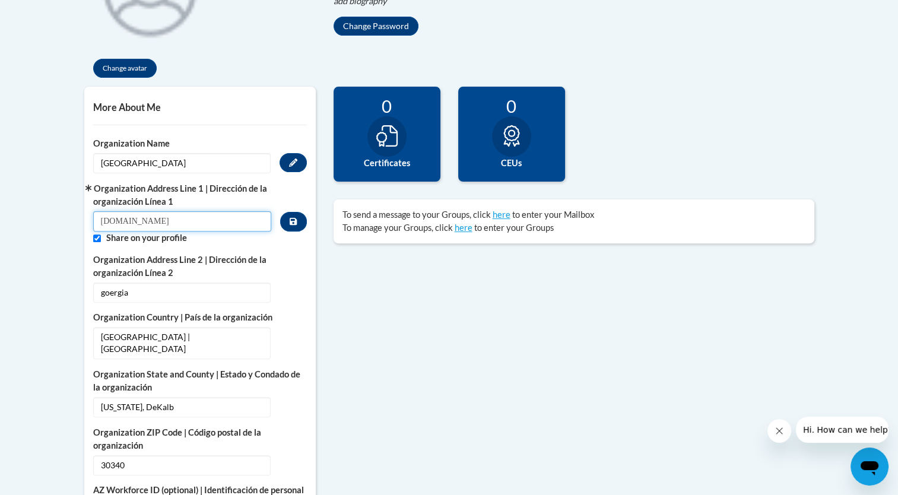
click at [131, 220] on input "doraville.ga" at bounding box center [182, 221] width 179 height 20
type input "doraville, [GEOGRAPHIC_DATA]"
click at [294, 221] on icon "Custom profile fields" at bounding box center [293, 221] width 7 height 8
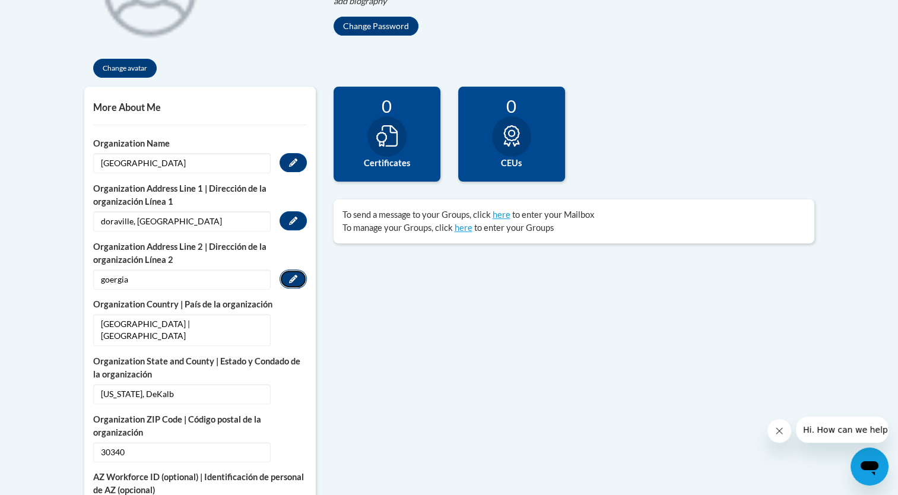
click at [294, 277] on icon "Custom profile fields" at bounding box center [293, 279] width 8 height 8
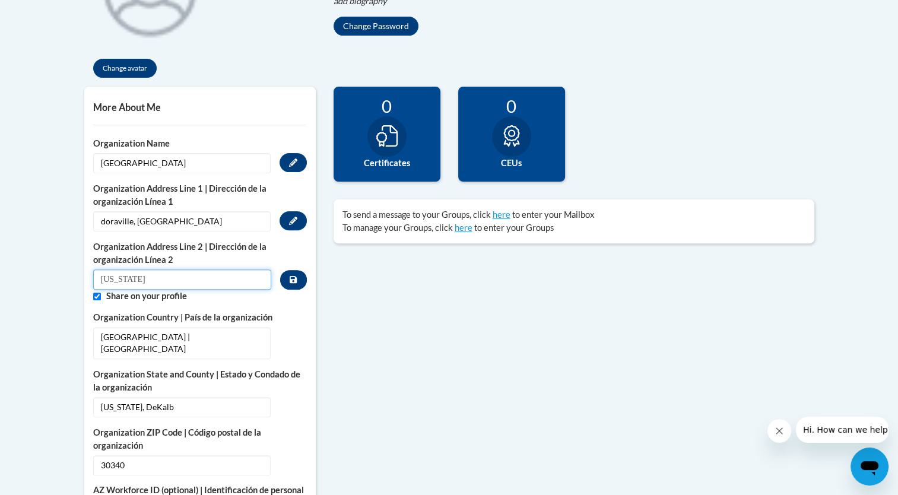
type input "[US_STATE]"
click at [291, 277] on icon "Custom profile fields" at bounding box center [293, 279] width 7 height 8
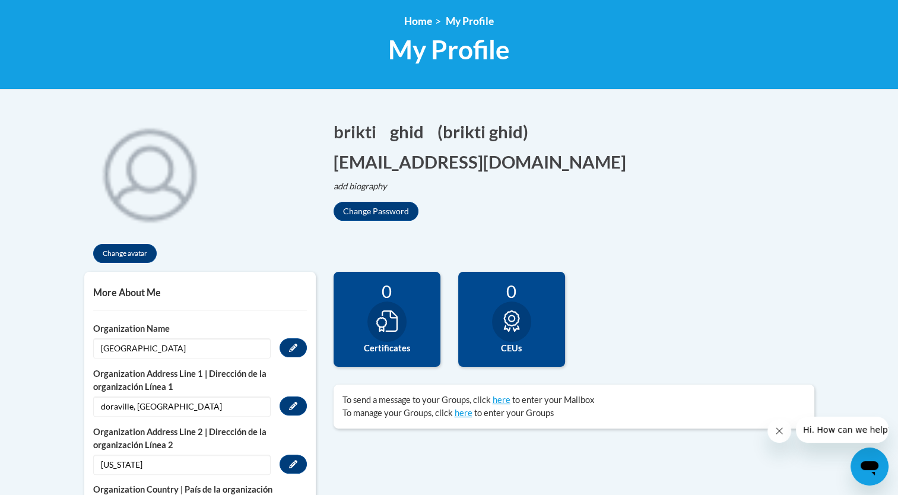
scroll to position [0, 0]
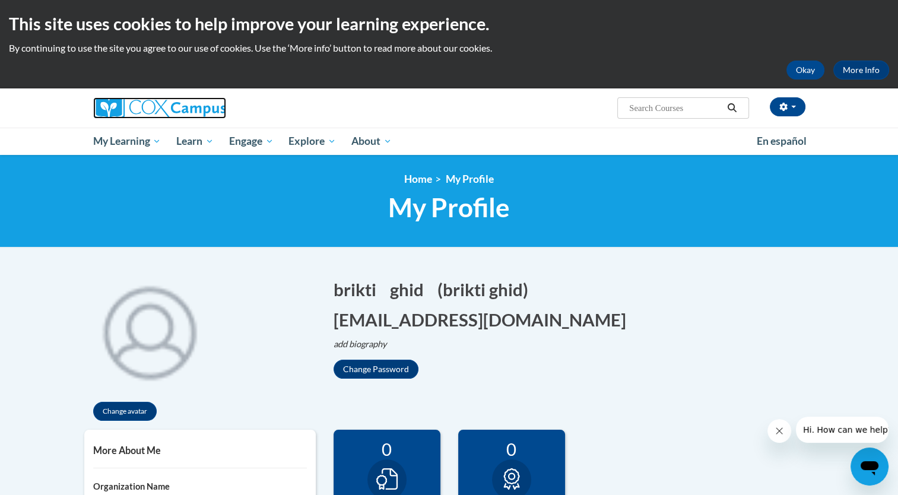
click at [189, 102] on img at bounding box center [159, 107] width 133 height 21
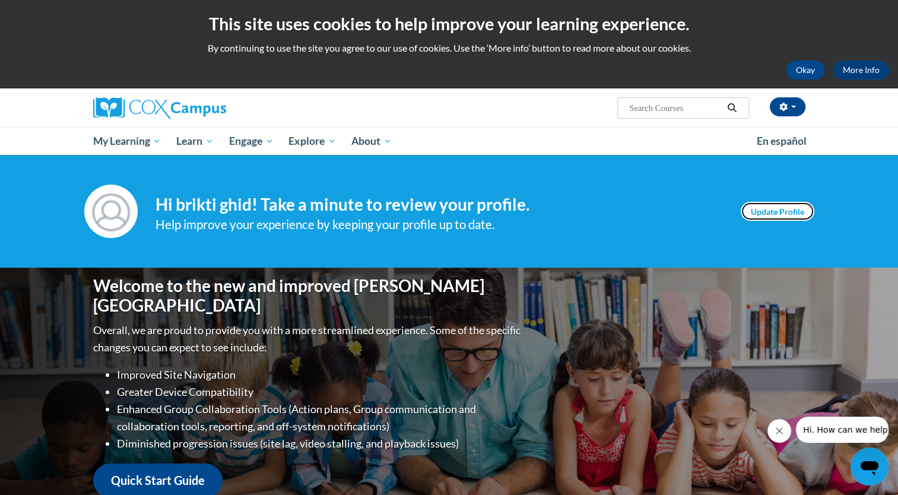
click at [788, 220] on link "Update Profile" at bounding box center [778, 211] width 74 height 19
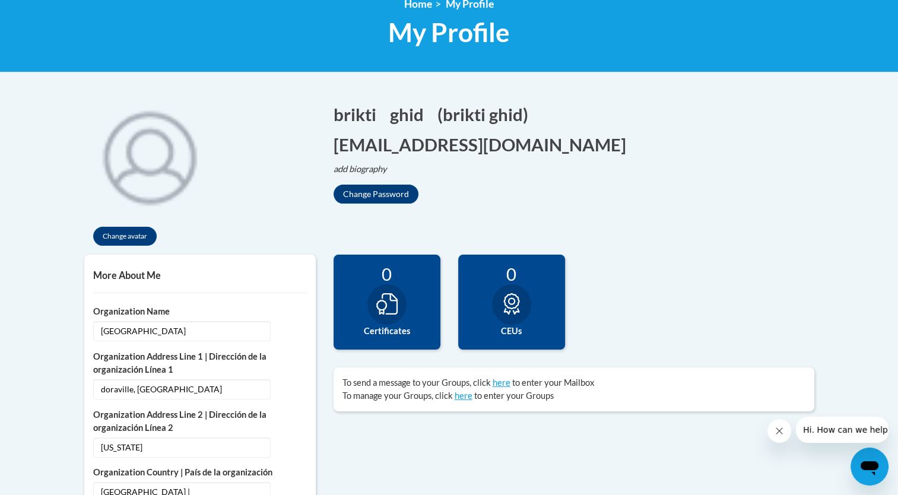
scroll to position [171, 0]
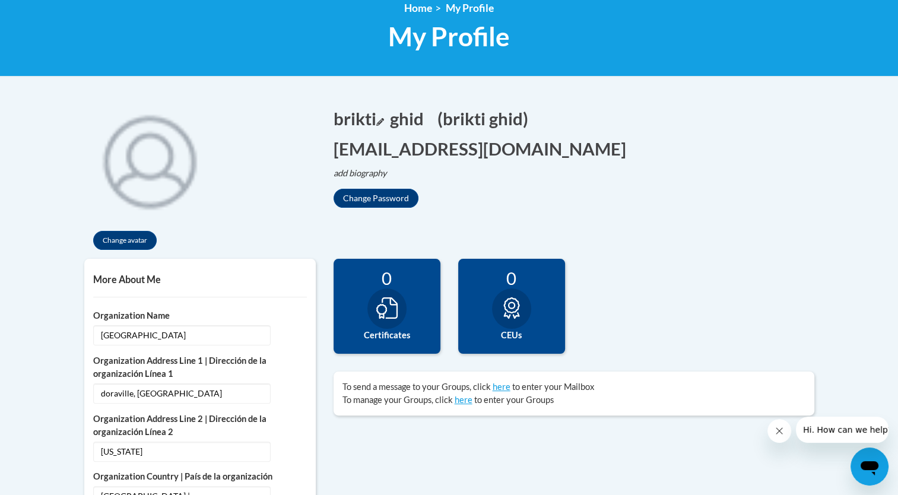
click at [384, 113] on button "brikti Edit" at bounding box center [358, 118] width 50 height 24
click at [540, 119] on button "ghid Edit" at bounding box center [519, 118] width 42 height 24
click at [472, 128] on div "Screen Name ghid Save" at bounding box center [469, 118] width 159 height 24
type input "ghiday"
click at [549, 118] on button "Save" at bounding box center [531, 115] width 36 height 19
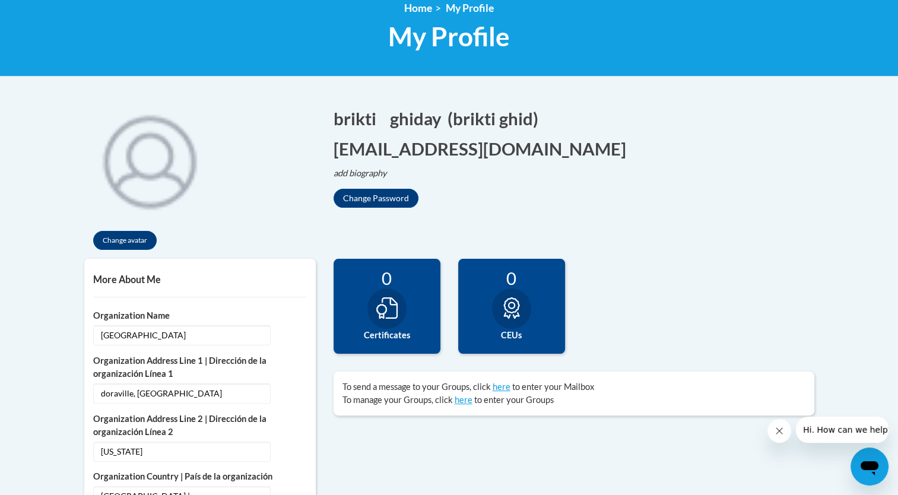
click at [395, 318] on icon at bounding box center [386, 307] width 21 height 21
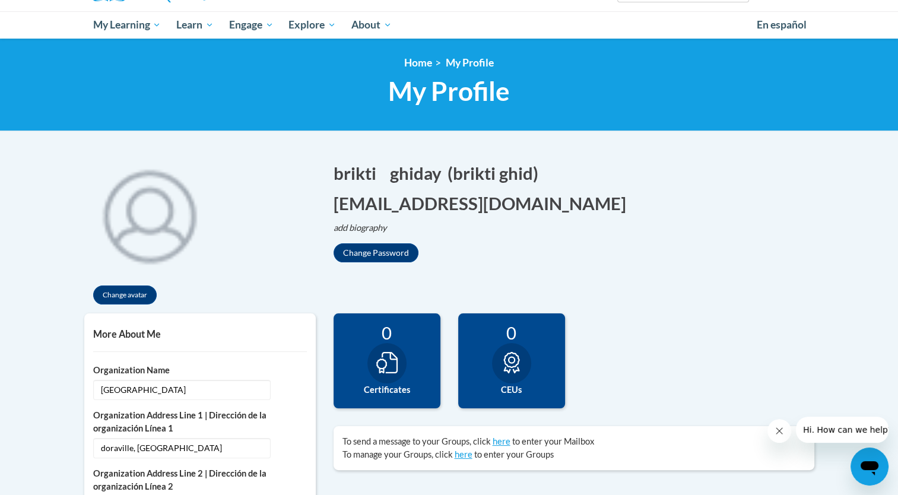
scroll to position [0, 0]
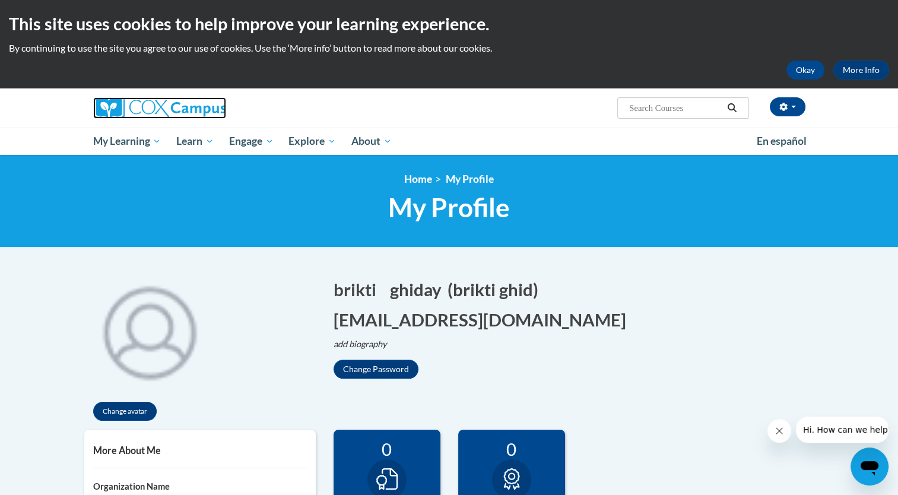
click at [166, 103] on img at bounding box center [159, 107] width 133 height 21
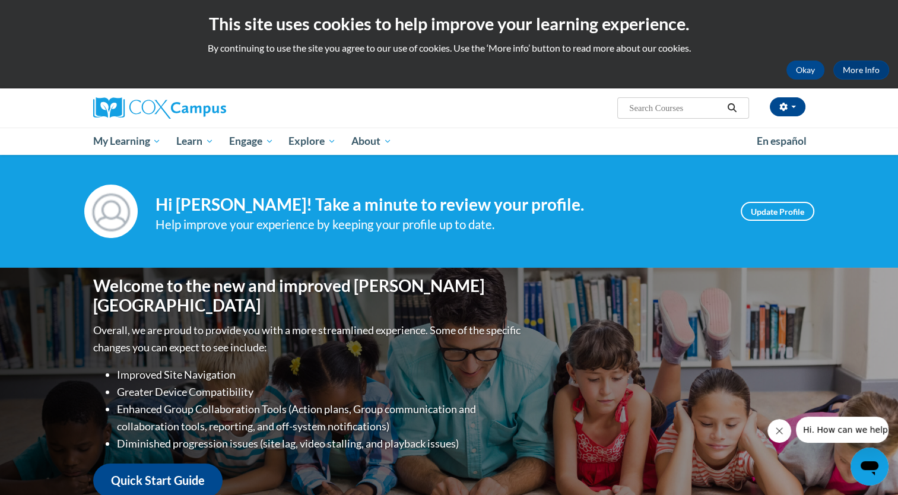
click at [643, 106] on input "Search..." at bounding box center [675, 108] width 95 height 14
type input "implicit bias"
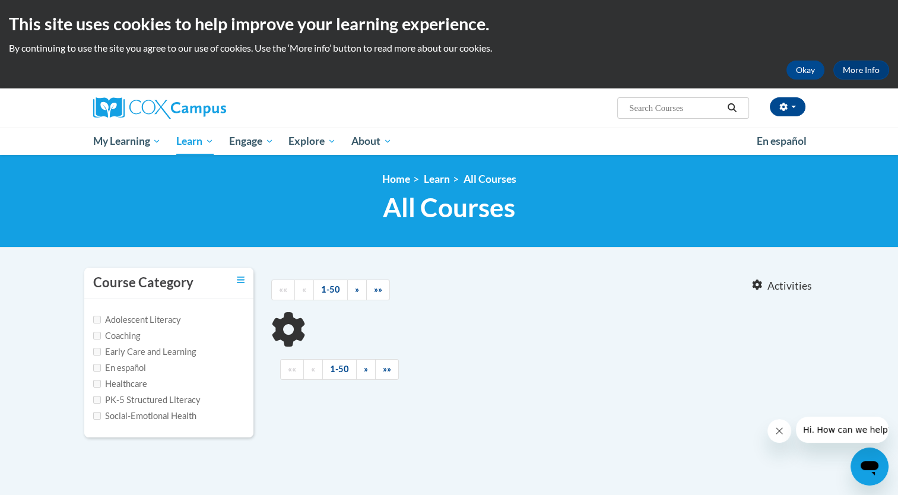
type input "implicit bias"
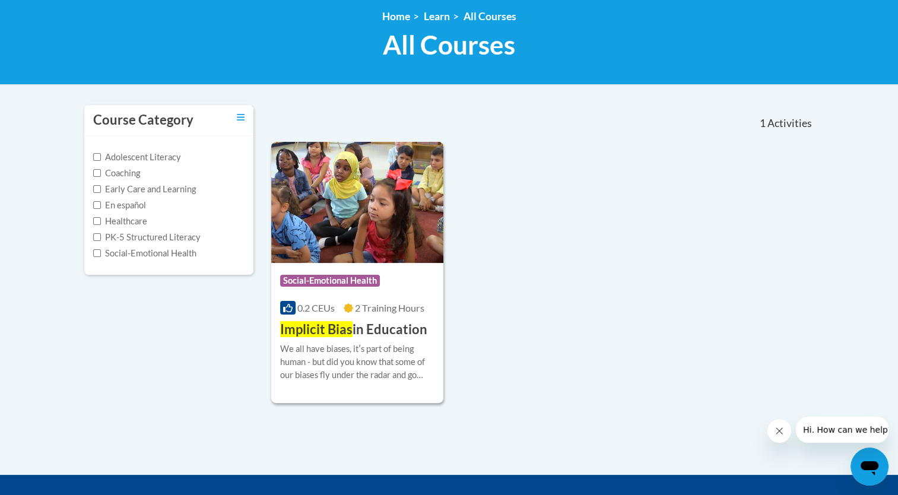
scroll to position [176, 0]
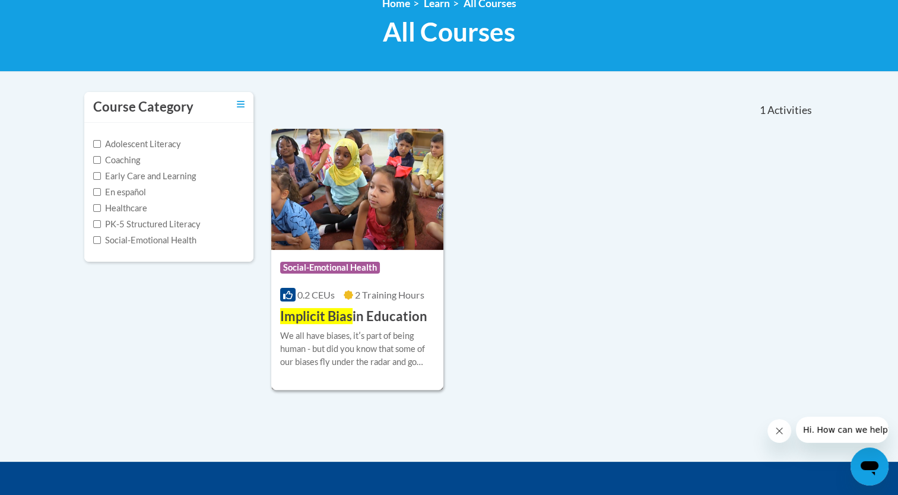
click at [383, 180] on img at bounding box center [357, 189] width 173 height 121
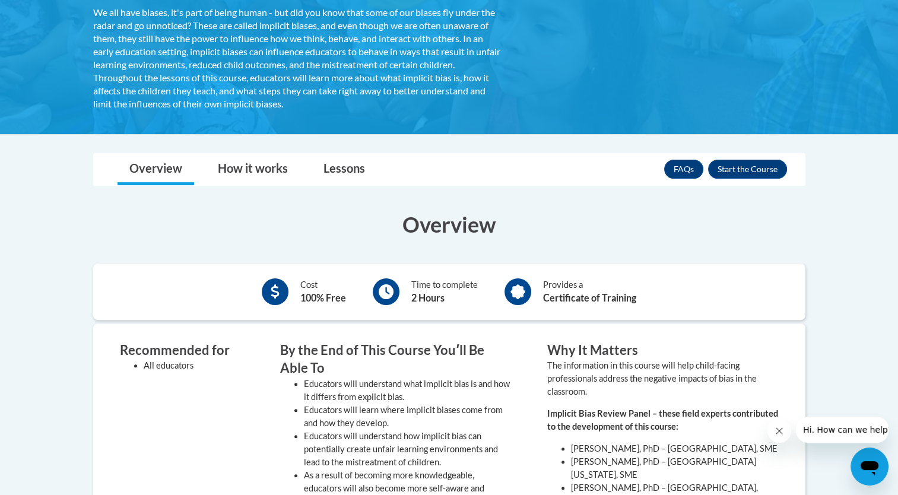
scroll to position [242, 0]
click at [771, 167] on button "Enroll" at bounding box center [747, 169] width 79 height 19
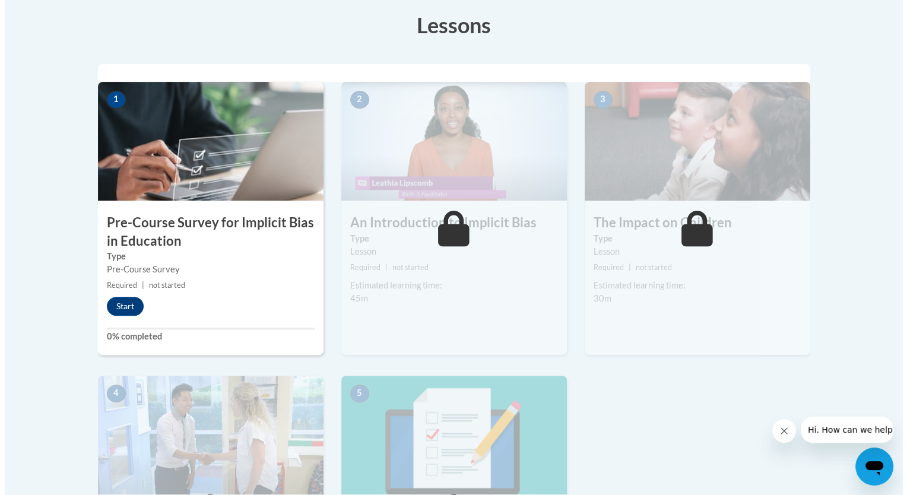
scroll to position [335, 0]
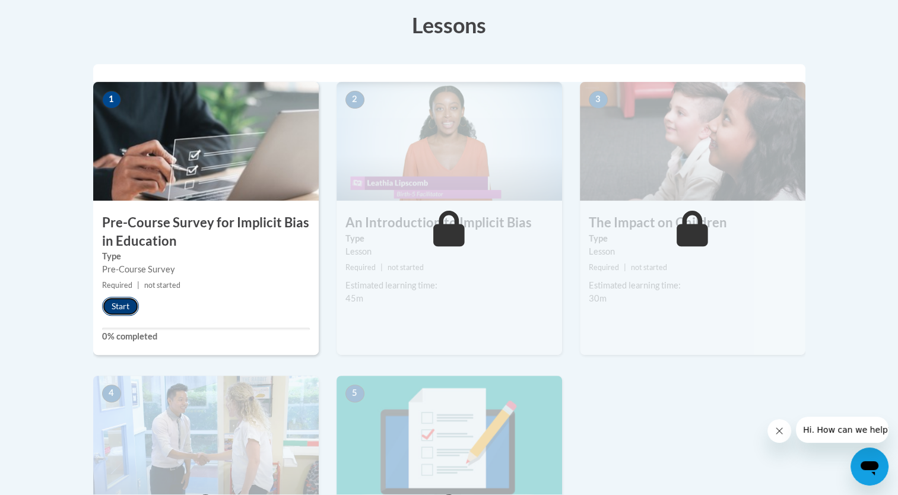
click at [114, 311] on button "Start" at bounding box center [120, 306] width 37 height 19
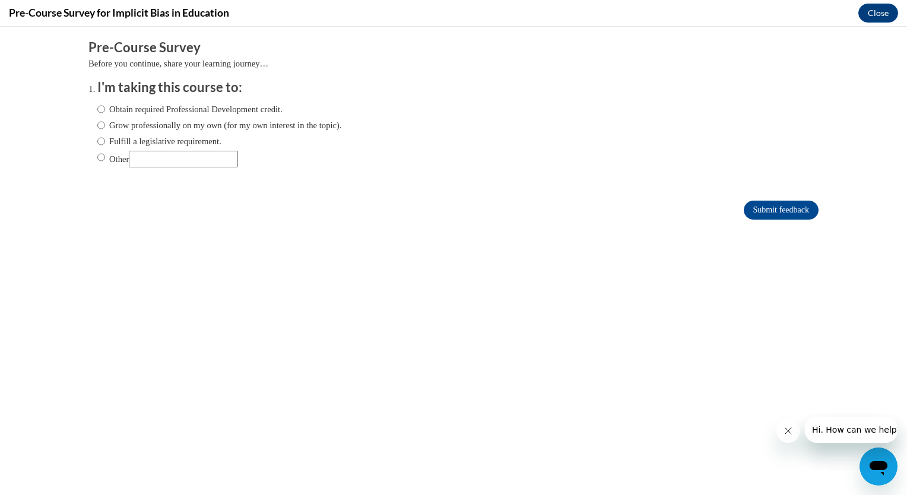
scroll to position [0, 0]
click at [147, 112] on label "Obtain required Professional Development credit." at bounding box center [189, 109] width 185 height 13
click at [105, 112] on input "Obtain required Professional Development credit." at bounding box center [101, 109] width 8 height 13
radio input "true"
click at [773, 208] on input "Submit feedback" at bounding box center [781, 210] width 75 height 19
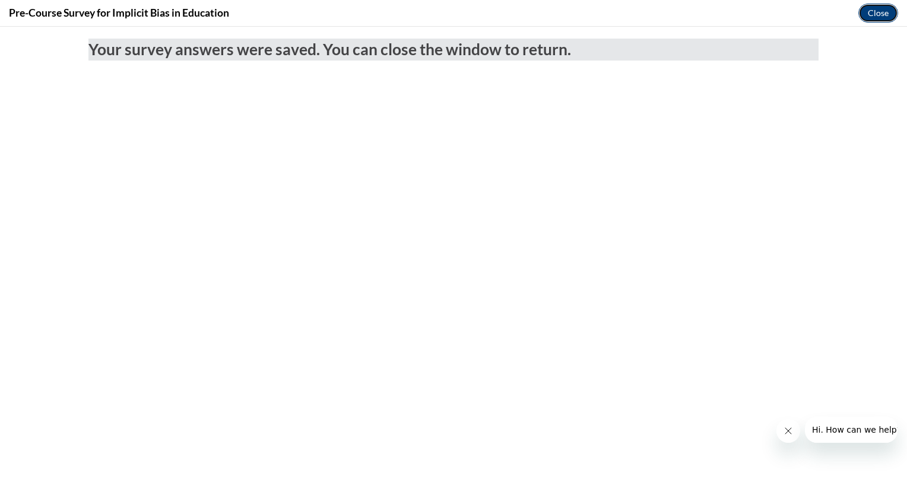
click at [881, 21] on button "Close" at bounding box center [878, 13] width 40 height 19
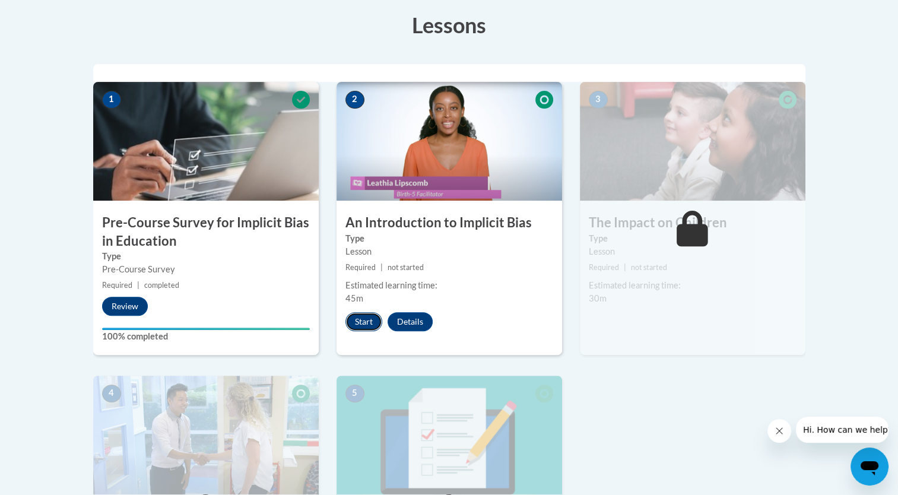
click at [366, 321] on button "Start" at bounding box center [363, 321] width 37 height 19
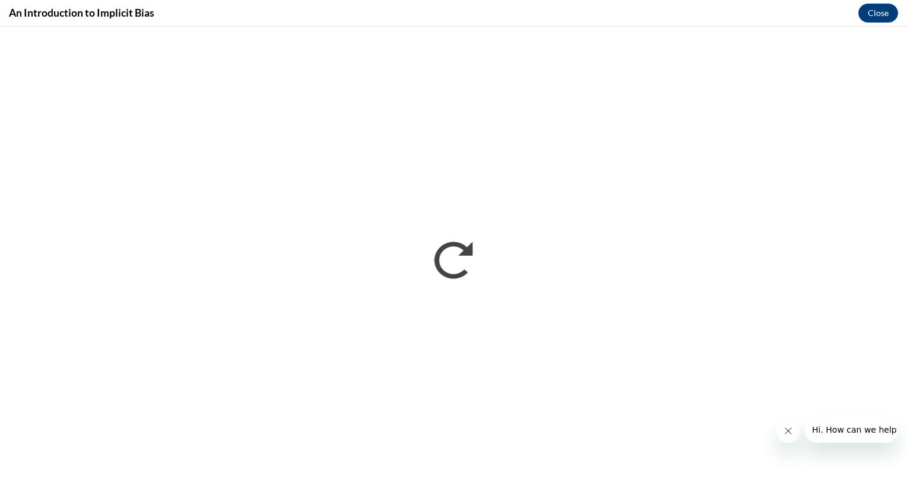
click at [795, 434] on button "Close message from company" at bounding box center [788, 431] width 24 height 24
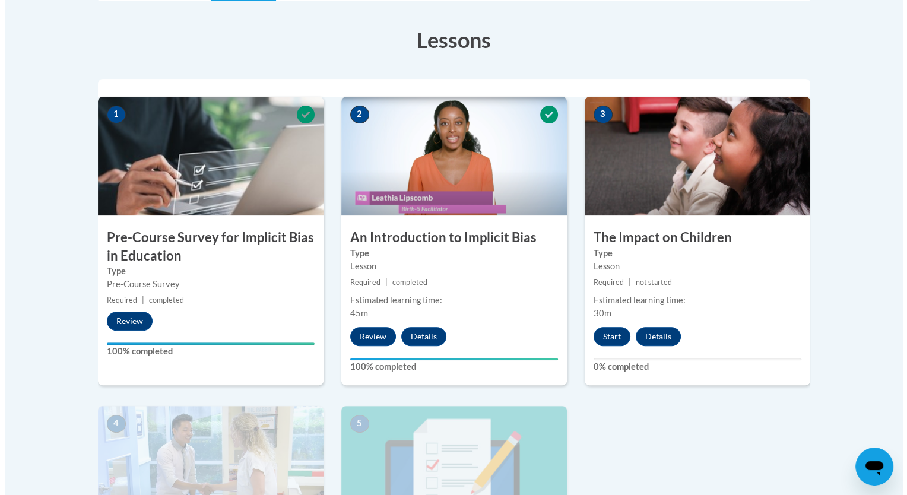
scroll to position [320, 0]
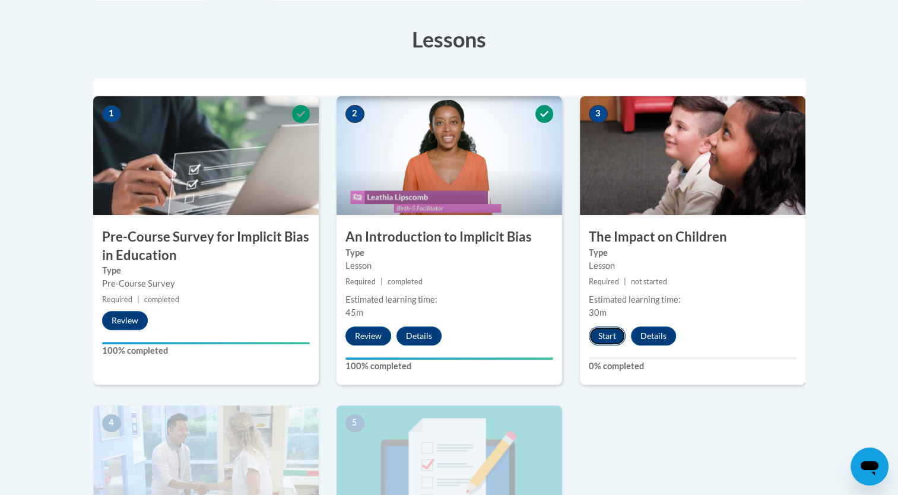
click at [601, 336] on button "Start" at bounding box center [607, 335] width 37 height 19
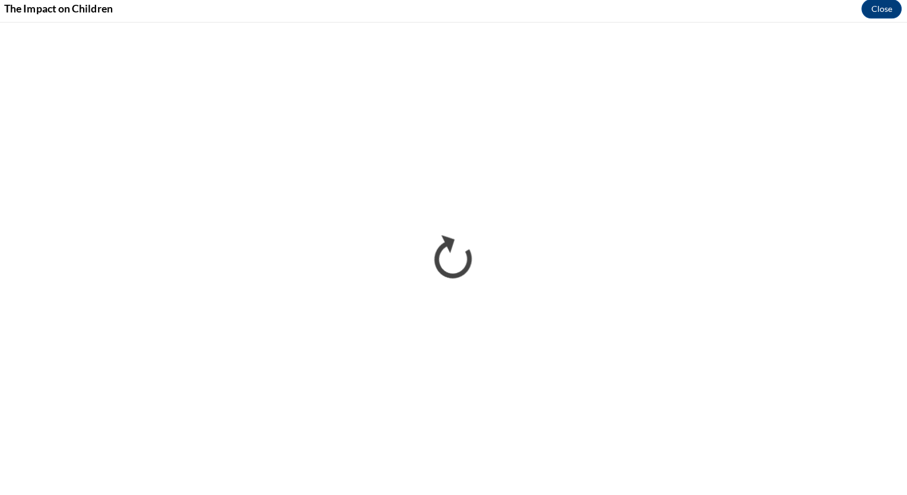
scroll to position [320, 0]
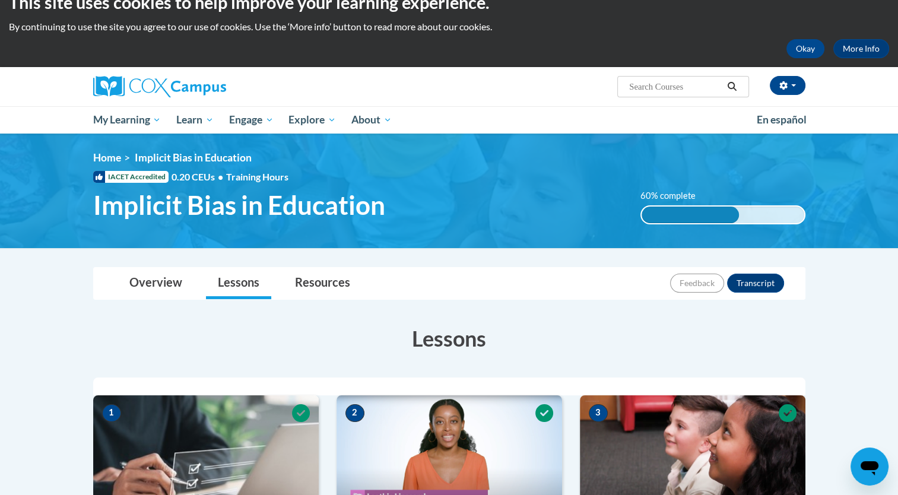
scroll to position [20, 0]
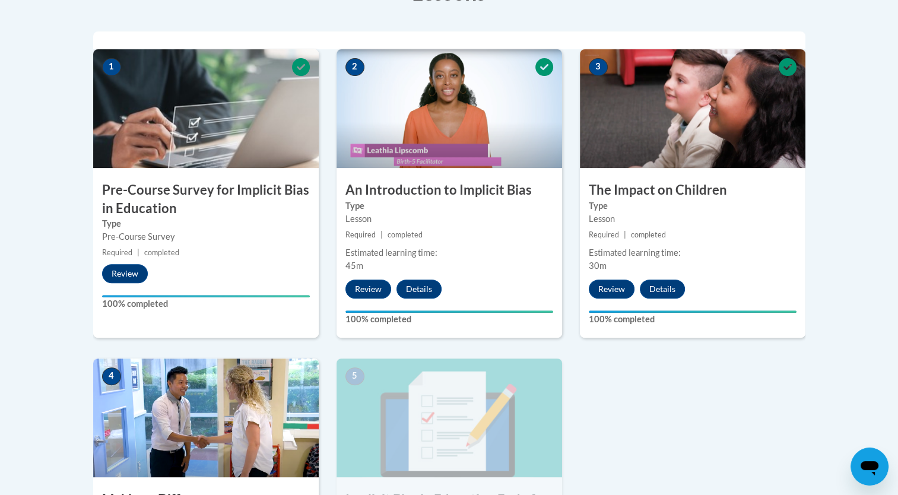
scroll to position [367, 0]
click at [408, 286] on button "Details" at bounding box center [418, 289] width 45 height 19
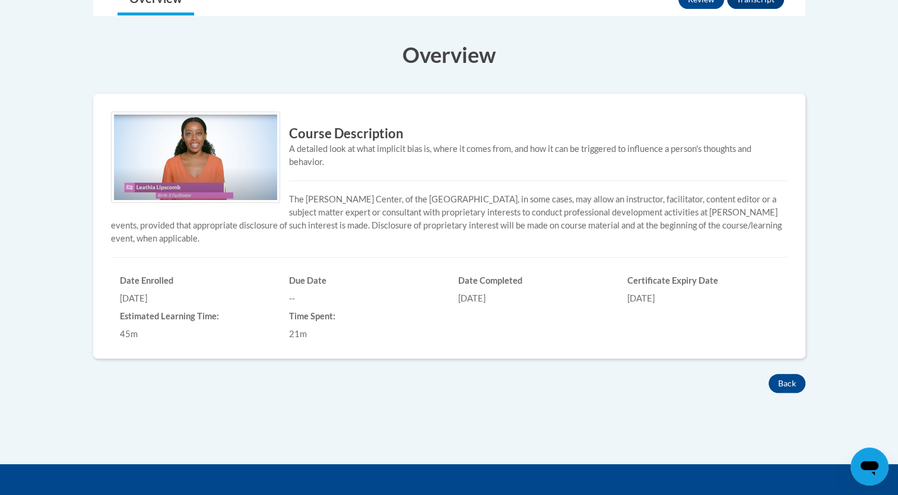
scroll to position [282, 0]
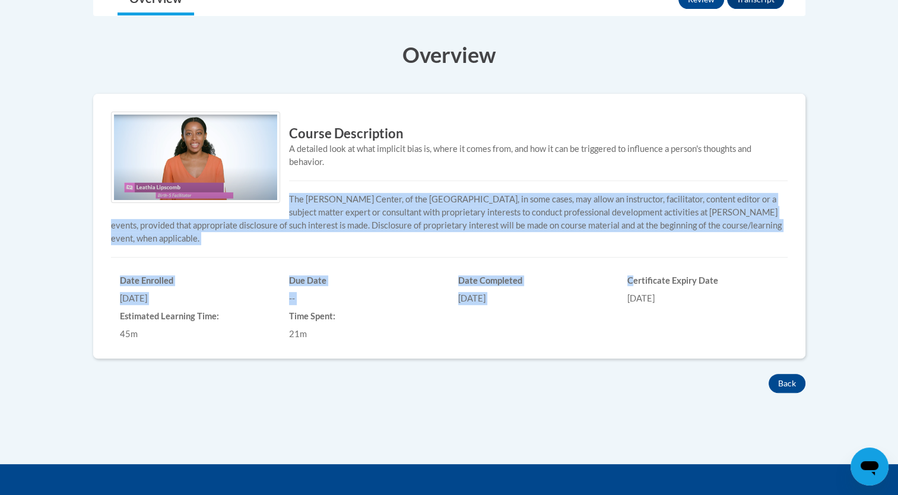
drag, startPoint x: 631, startPoint y: 284, endPoint x: 748, endPoint y: 345, distance: 131.9
click at [748, 345] on div "Course Description A detailed look at what implicit bias is, where it comes fro…" at bounding box center [449, 226] width 712 height 265
click at [553, 345] on div "Course Description A detailed look at what implicit bias is, where it comes fro…" at bounding box center [449, 226] width 712 height 265
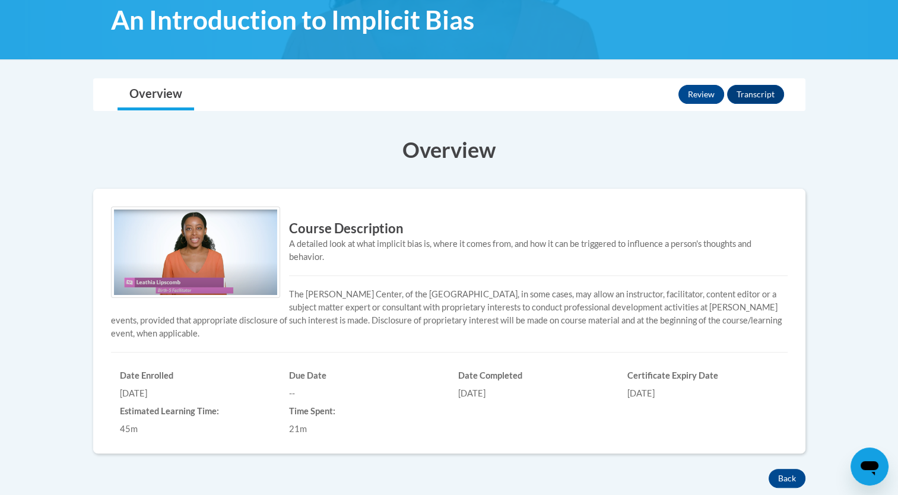
scroll to position [188, 0]
click at [758, 94] on button "Transcript" at bounding box center [755, 94] width 57 height 19
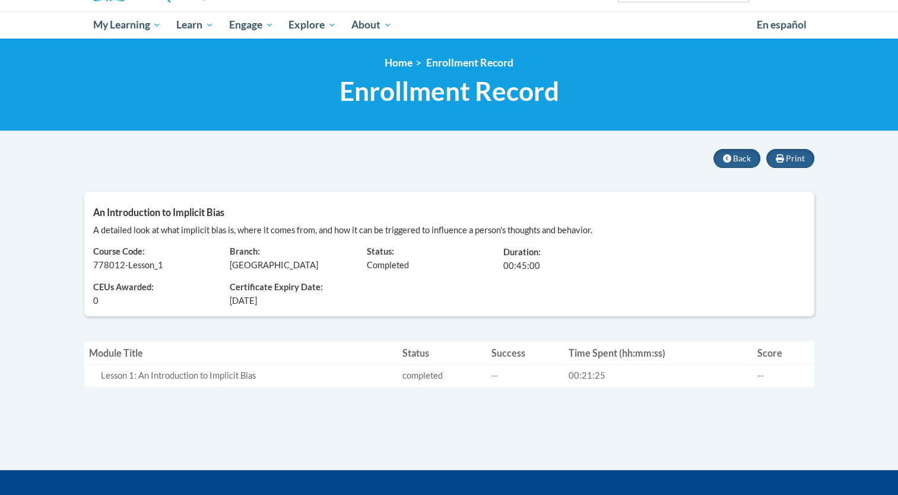
scroll to position [117, 0]
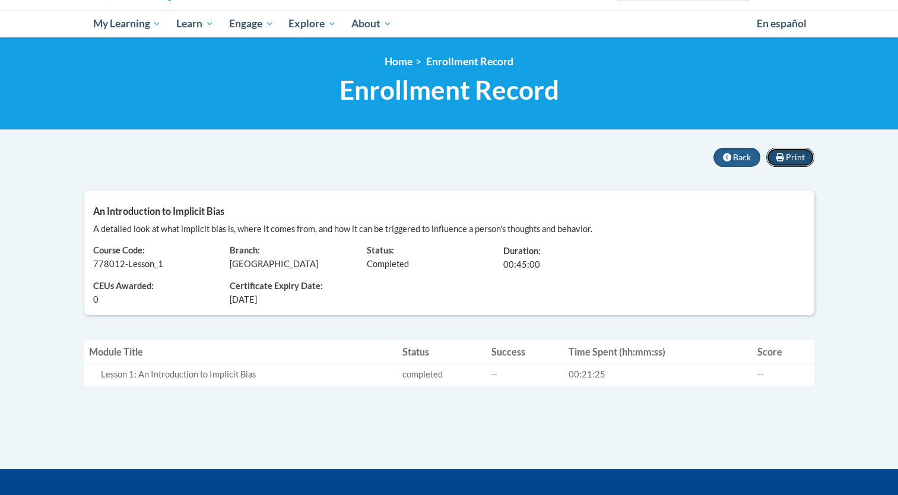
click at [807, 151] on button "Print" at bounding box center [790, 157] width 48 height 19
